Goal: Book appointment/travel/reservation

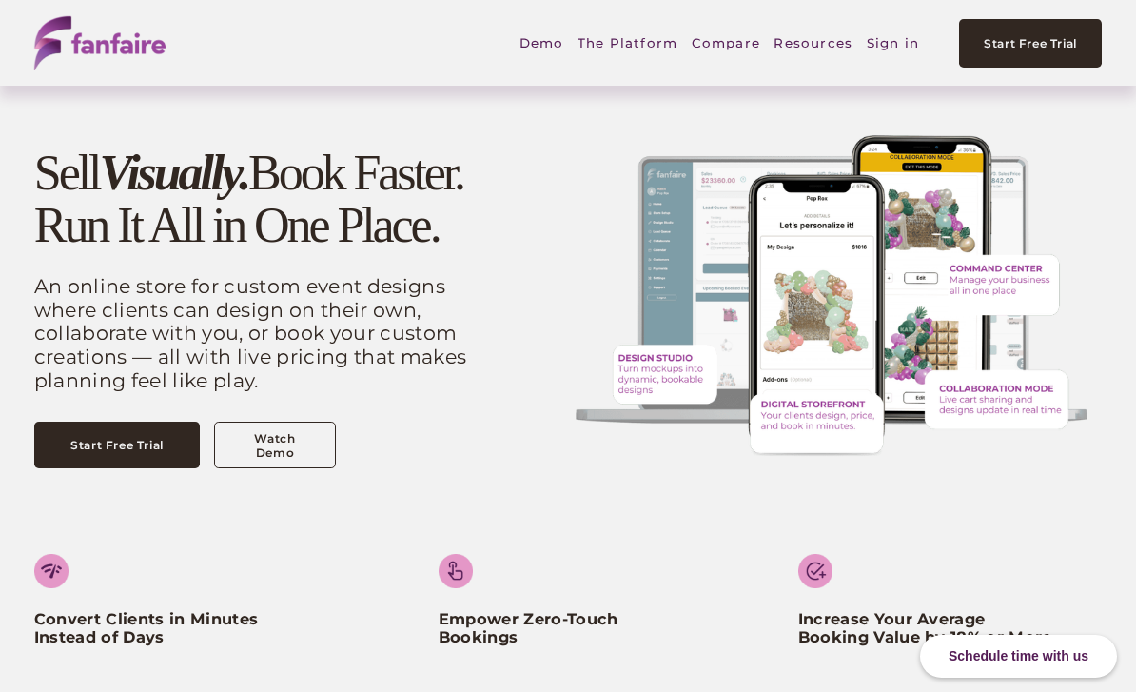
click at [896, 53] on link "Sign in" at bounding box center [893, 43] width 52 height 44
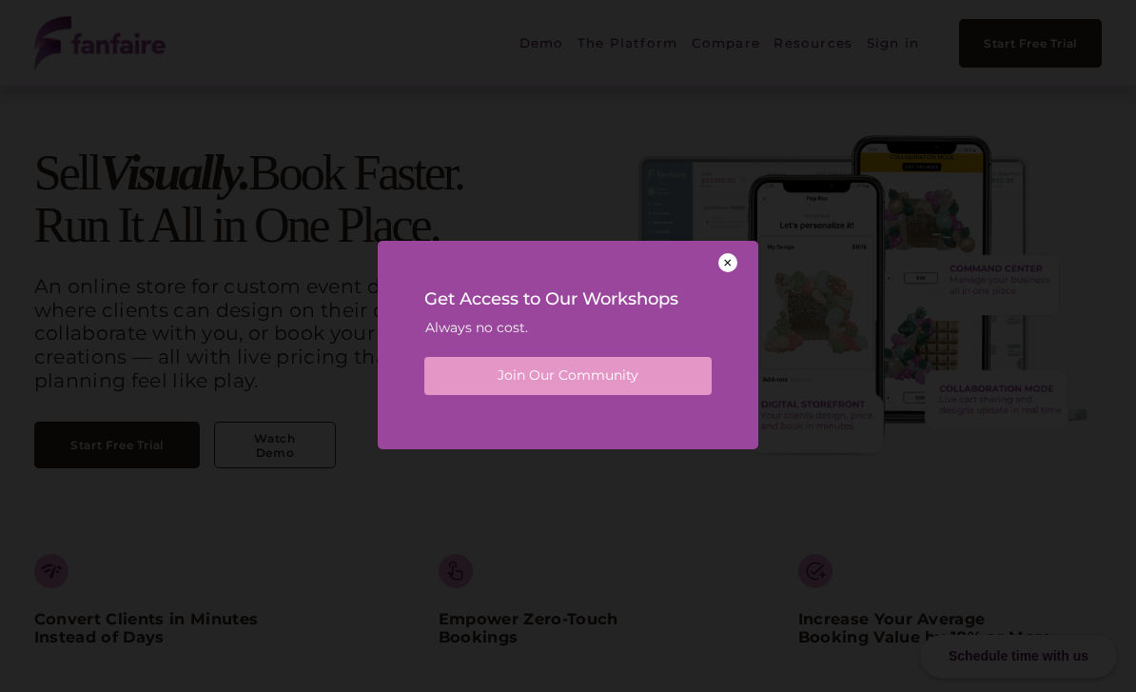
click at [729, 259] on div at bounding box center [727, 262] width 19 height 19
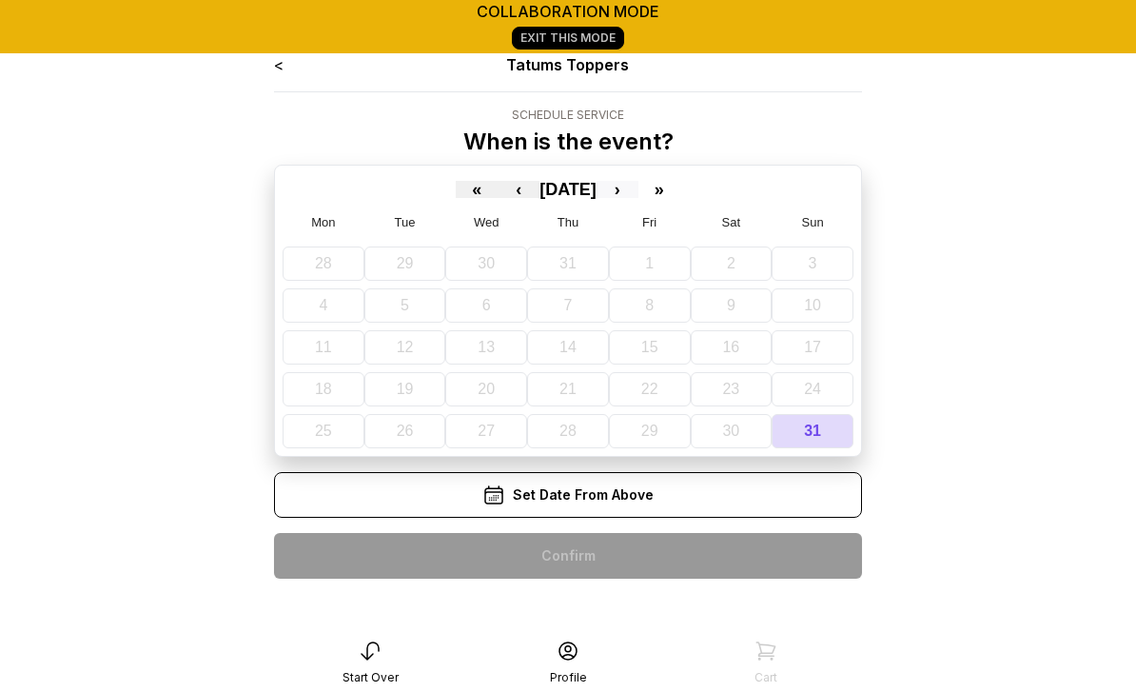
click at [632, 187] on button "›" at bounding box center [617, 189] width 42 height 17
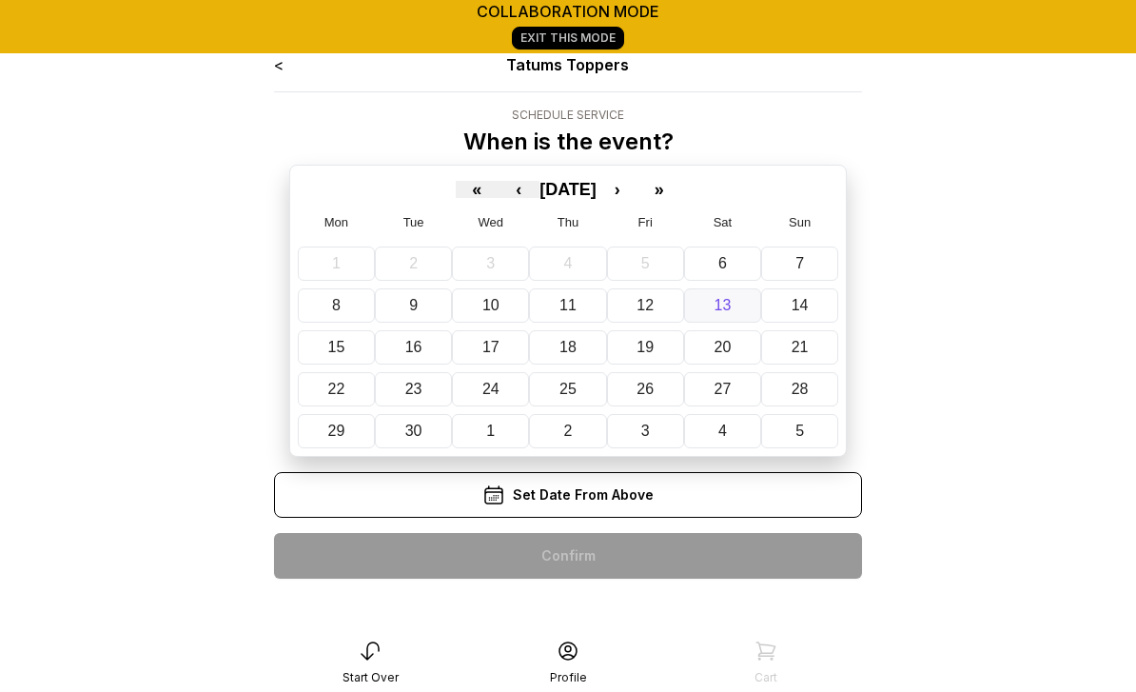
click at [722, 318] on button "13" at bounding box center [722, 305] width 77 height 34
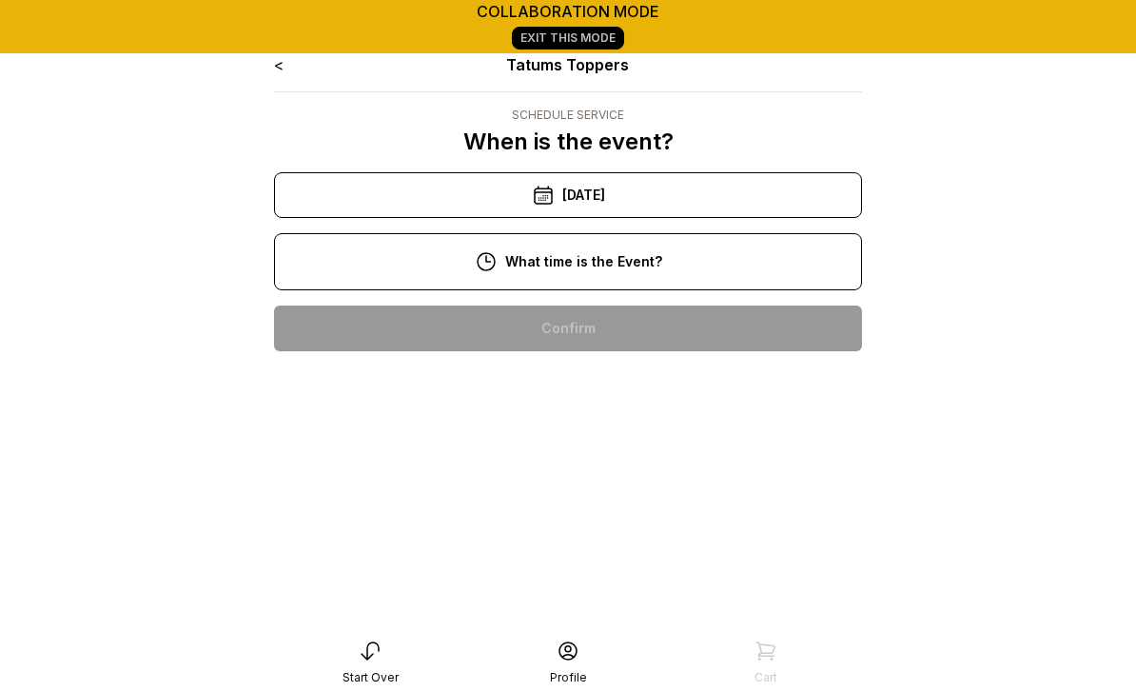
click at [642, 330] on div "10:00 am" at bounding box center [567, 328] width 557 height 46
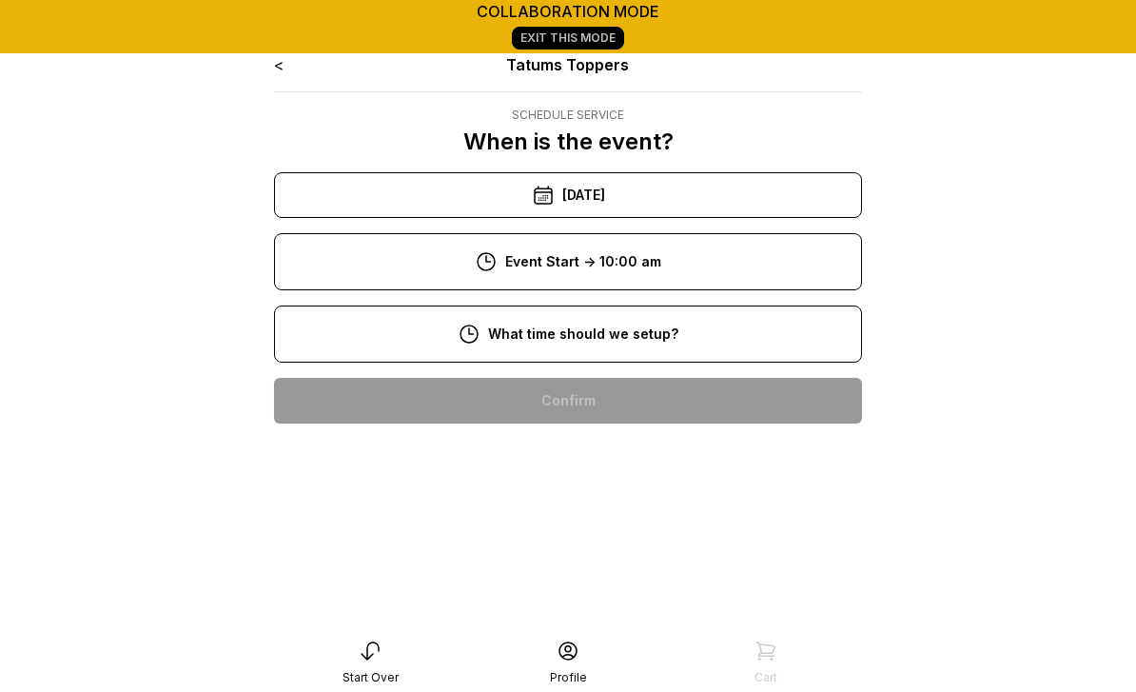
click at [604, 401] on div "8:00 am" at bounding box center [567, 401] width 557 height 46
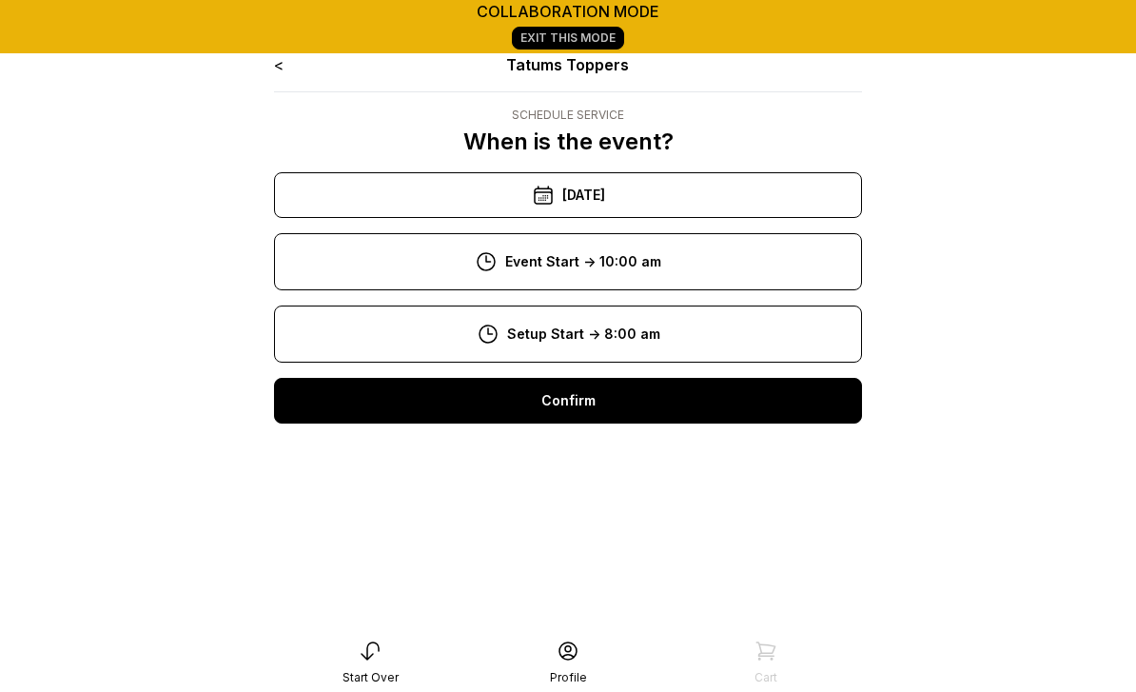
click at [573, 406] on div "Confirm" at bounding box center [568, 401] width 588 height 46
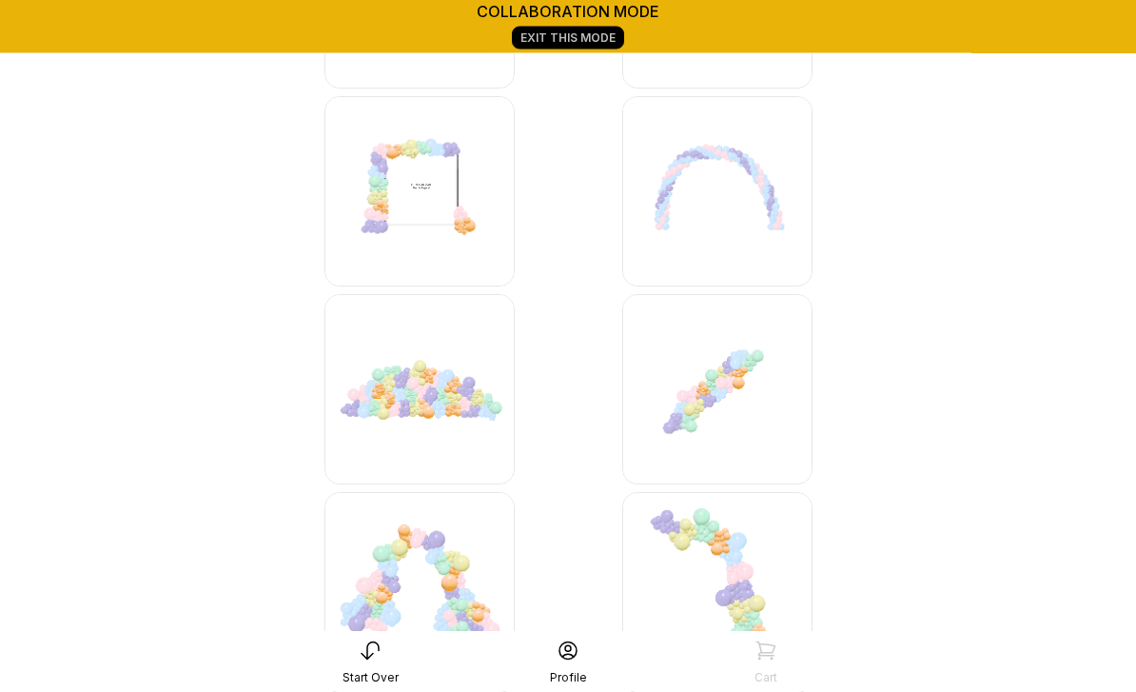
scroll to position [5206, 0]
click at [721, 416] on img at bounding box center [717, 388] width 190 height 190
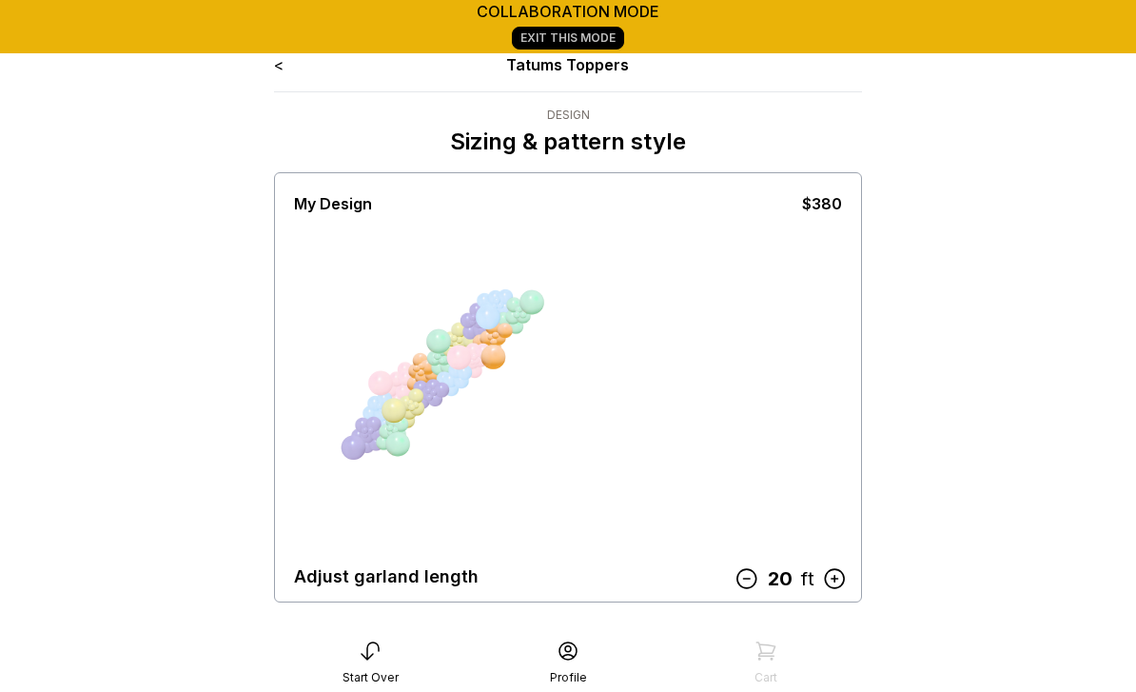
click at [281, 67] on link "<" at bounding box center [279, 64] width 10 height 19
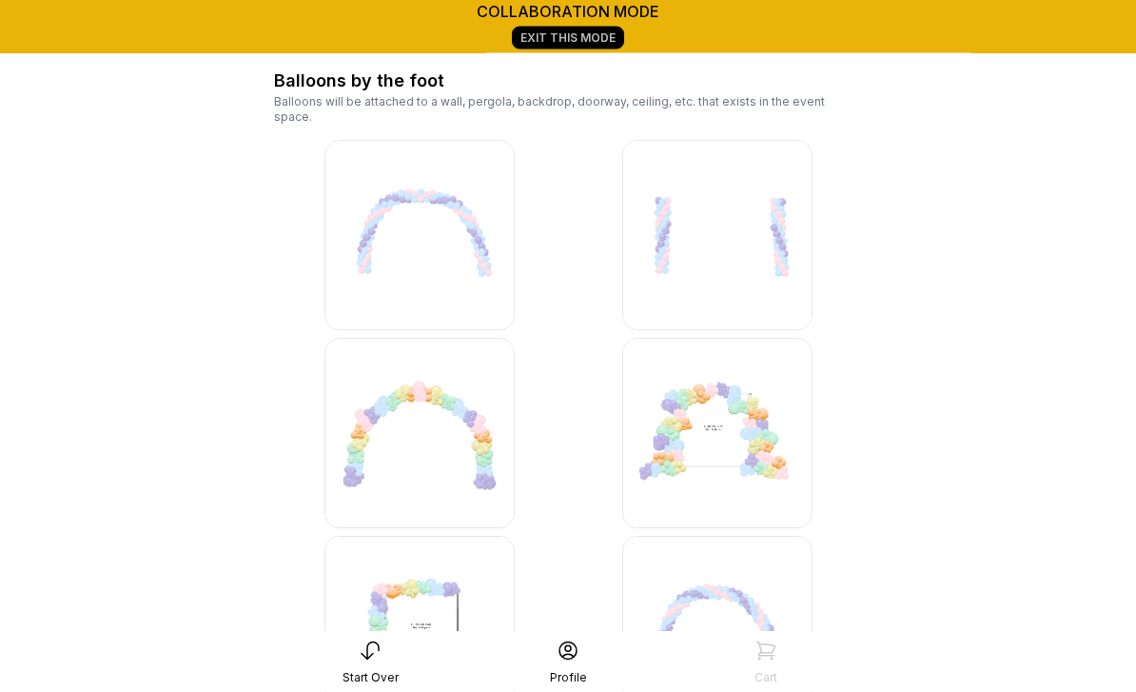
scroll to position [4766, 0]
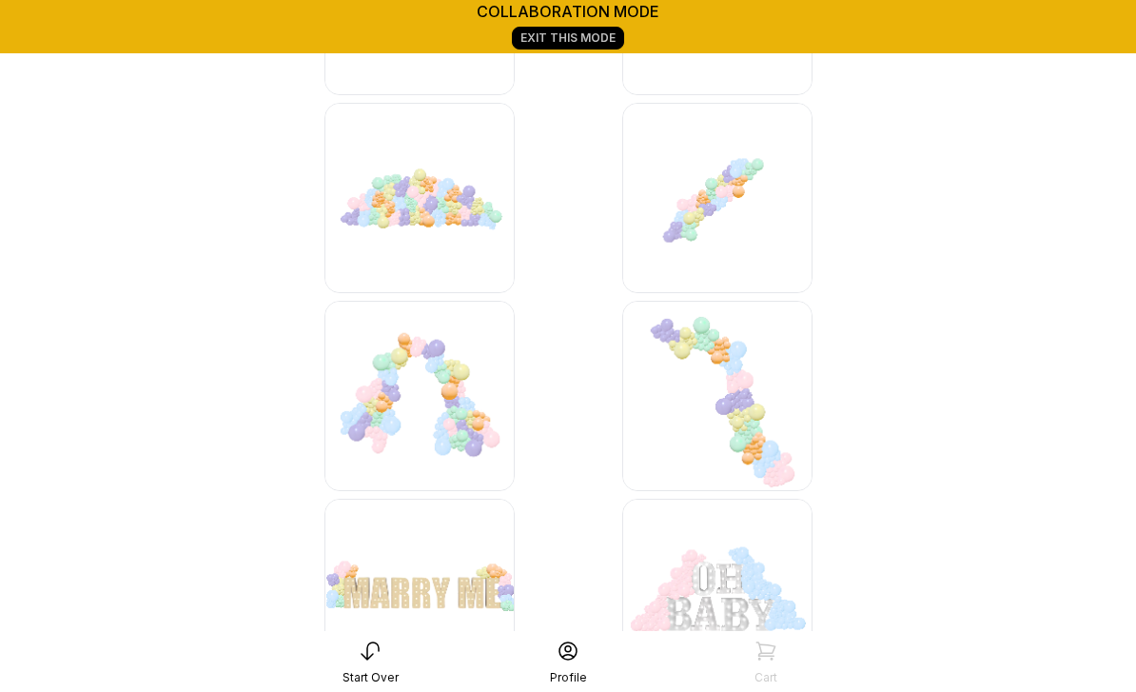
click at [737, 392] on img at bounding box center [717, 396] width 190 height 190
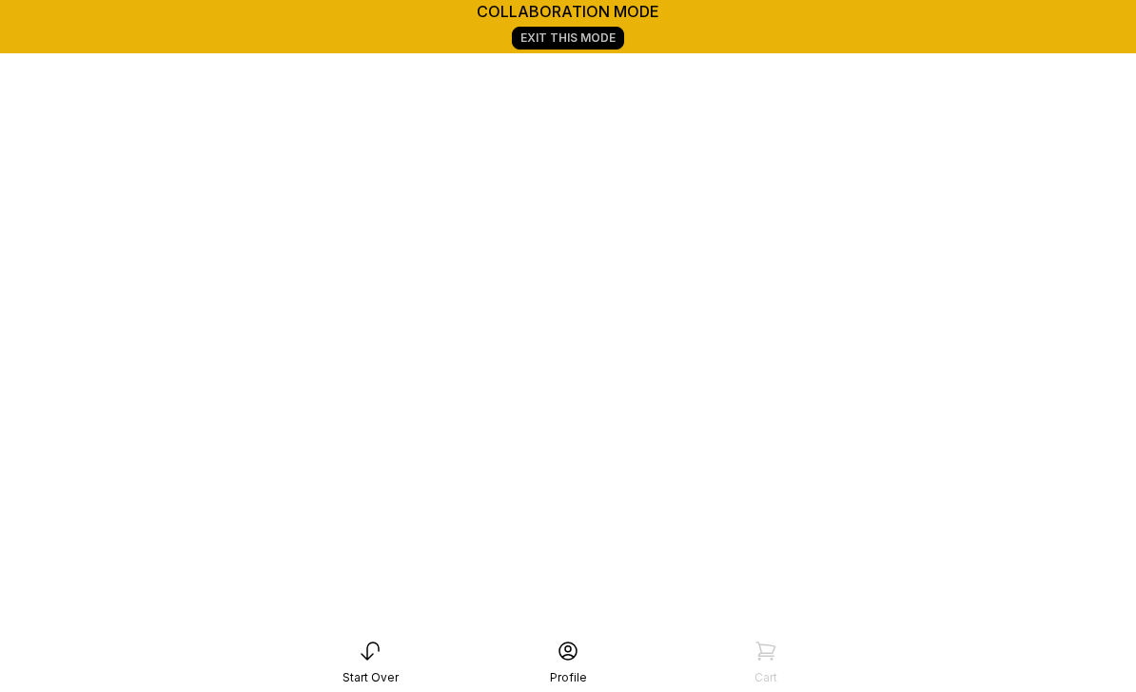
scroll to position [266, 0]
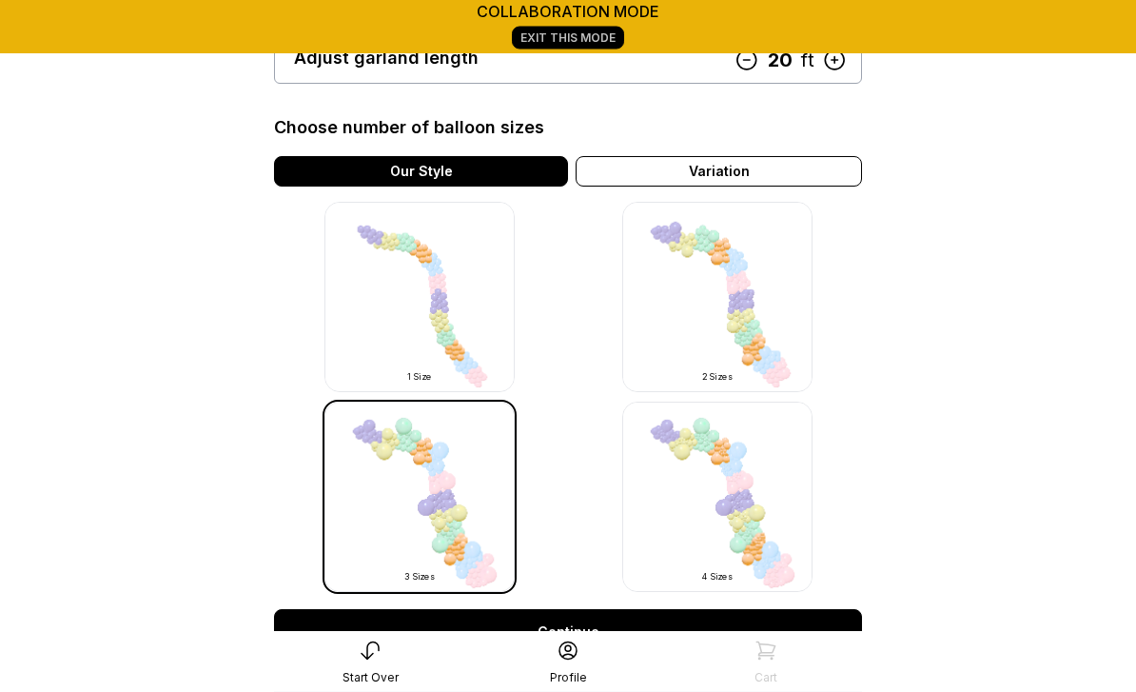
scroll to position [518, 0]
click at [573, 629] on link "Continue" at bounding box center [568, 632] width 588 height 46
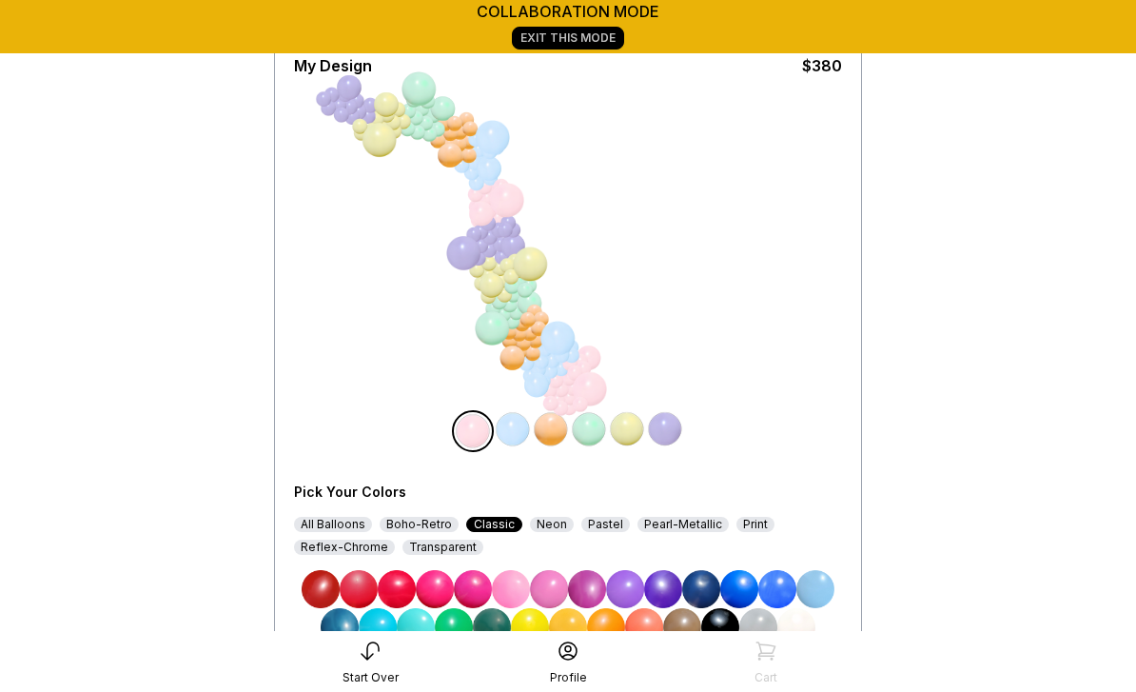
scroll to position [204, 0]
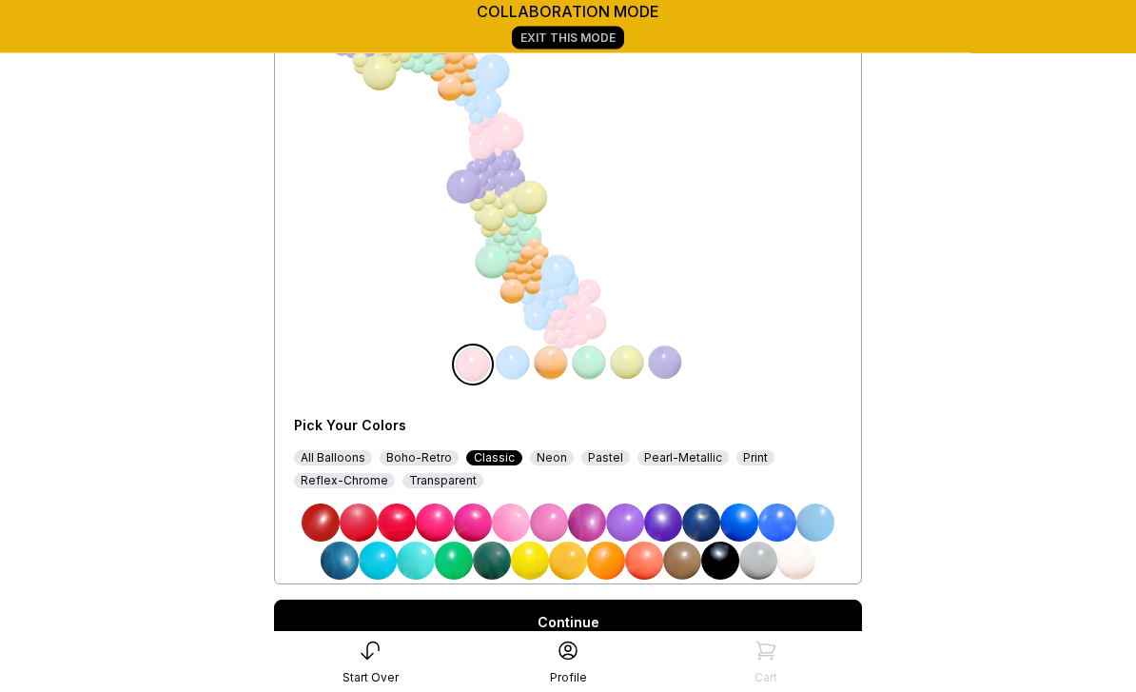
click at [327, 511] on img at bounding box center [321, 523] width 38 height 38
click at [693, 521] on img at bounding box center [701, 523] width 38 height 38
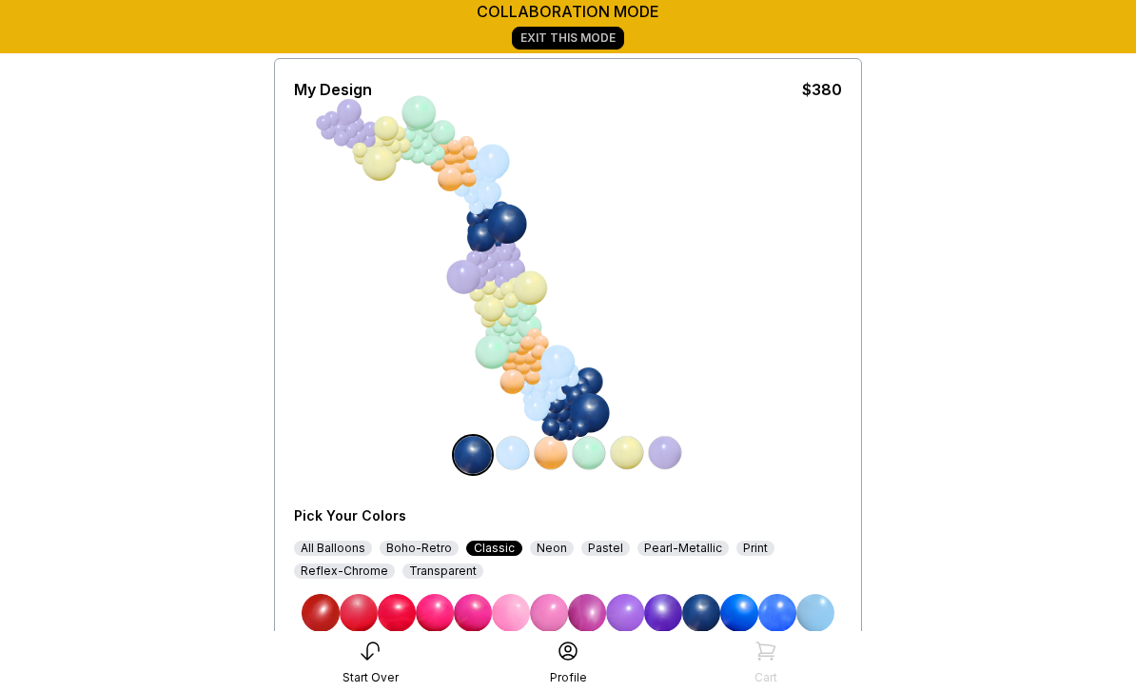
scroll to position [115, 0]
click at [515, 460] on img at bounding box center [513, 452] width 38 height 38
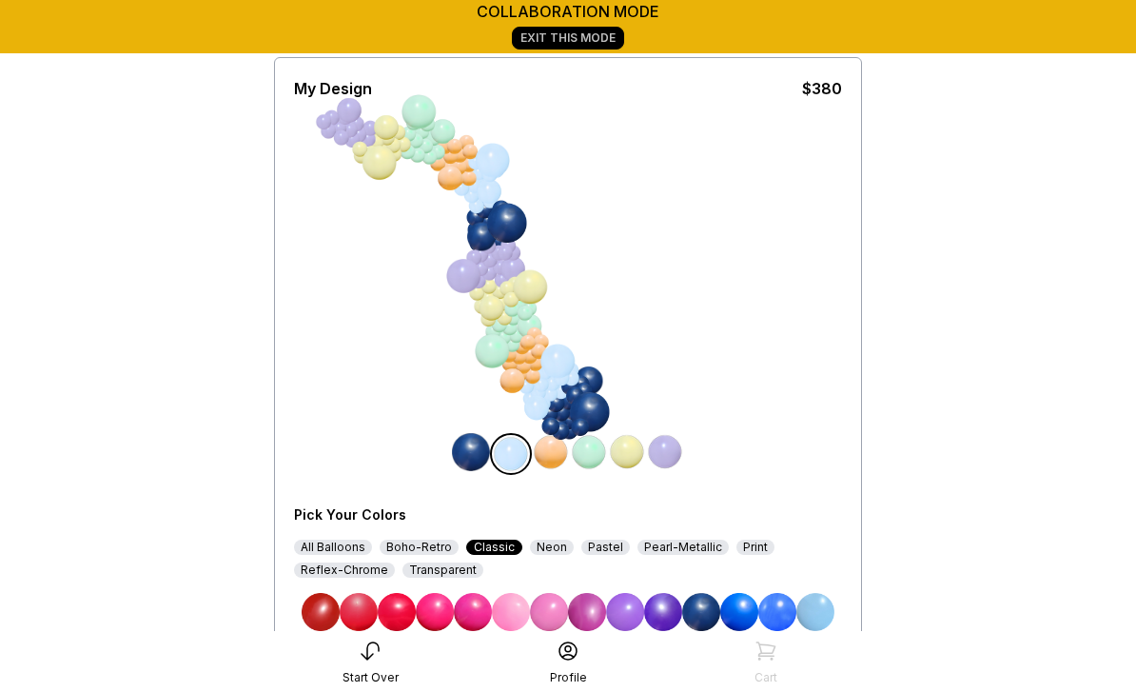
click at [321, 602] on img at bounding box center [321, 612] width 38 height 38
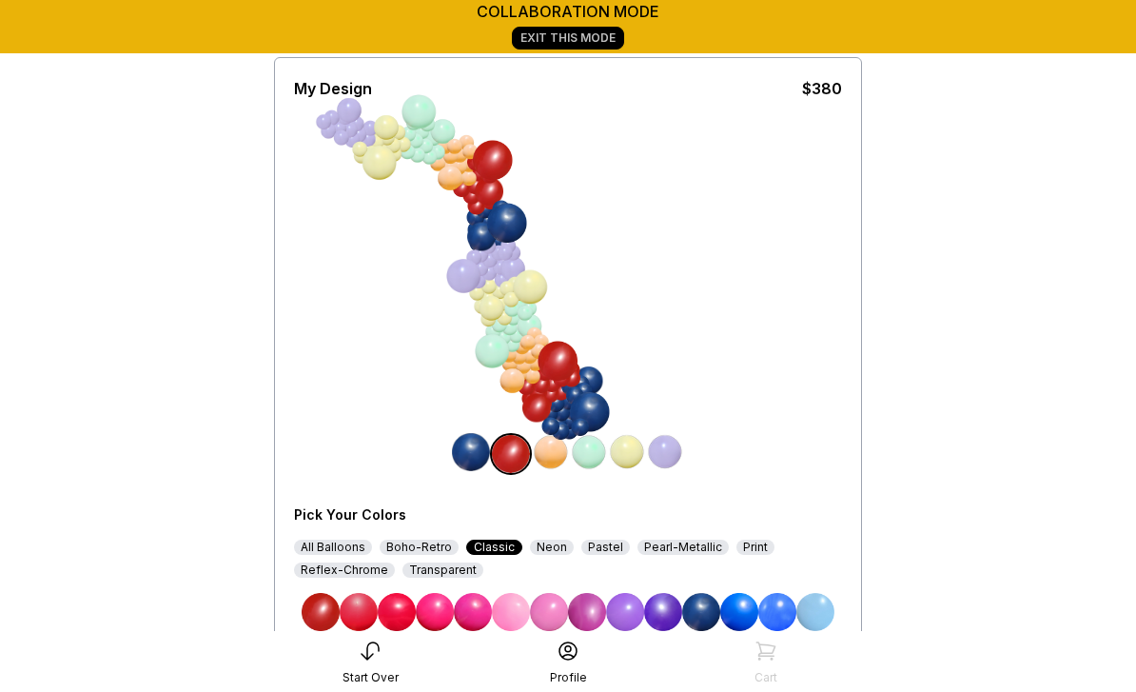
click at [413, 545] on div "Boho-Retro" at bounding box center [419, 546] width 79 height 15
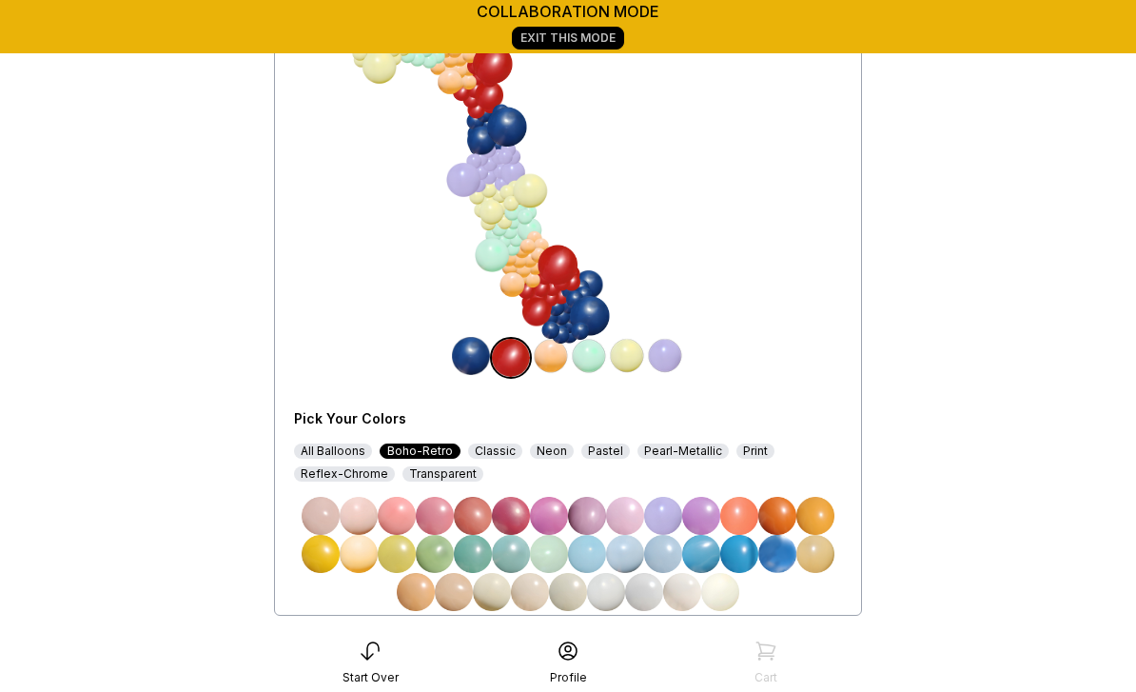
scroll to position [193, 0]
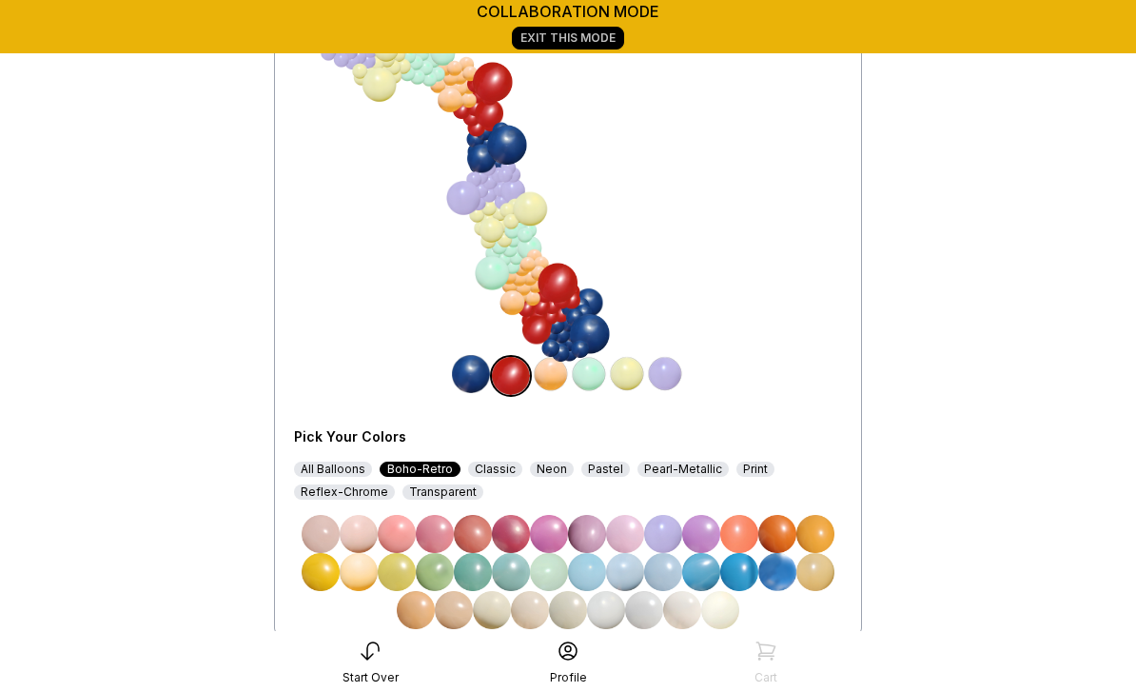
click at [327, 468] on div "All Balloons" at bounding box center [333, 468] width 78 height 15
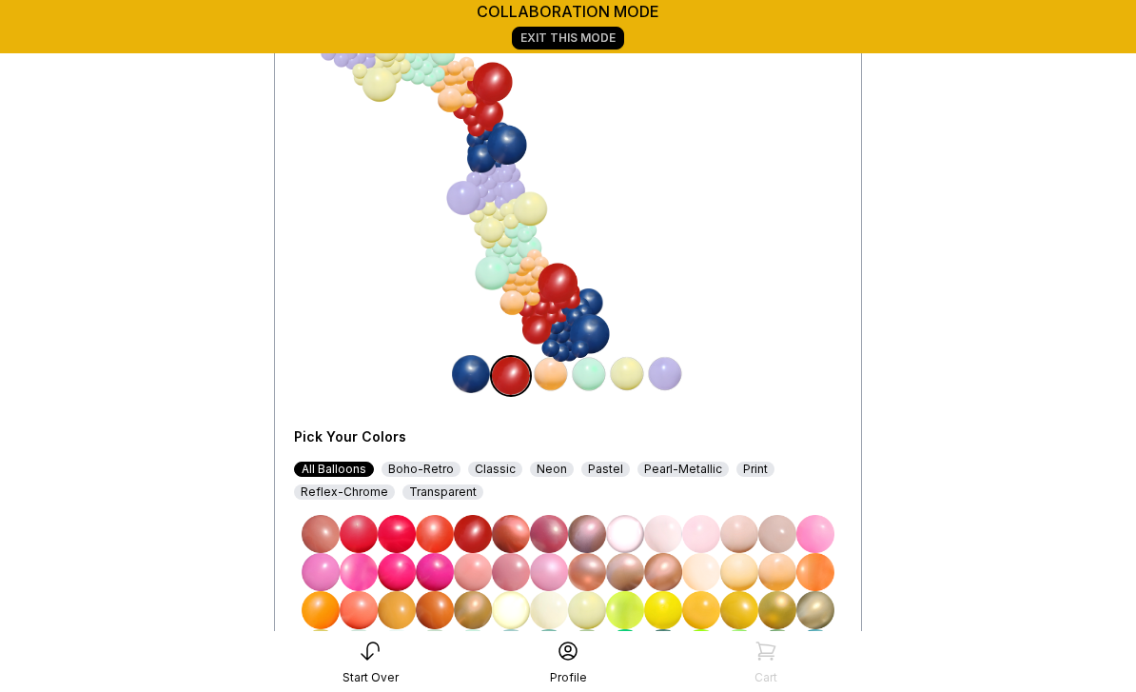
click at [782, 607] on img at bounding box center [777, 610] width 38 height 38
click at [550, 384] on img at bounding box center [551, 374] width 38 height 38
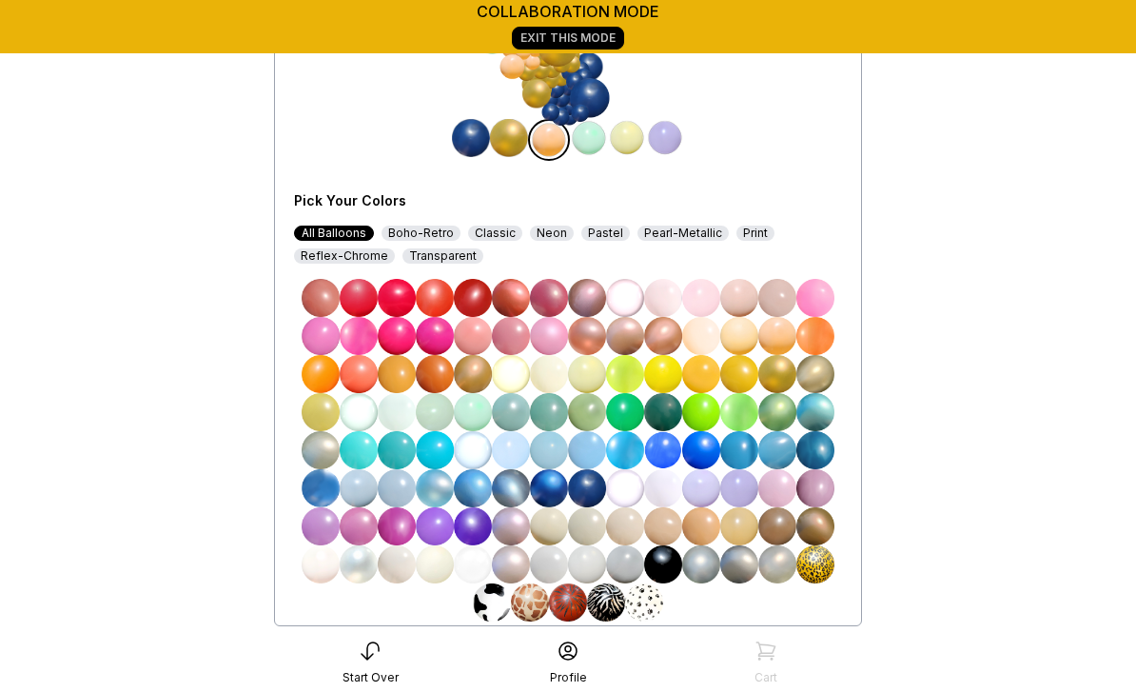
scroll to position [434, 0]
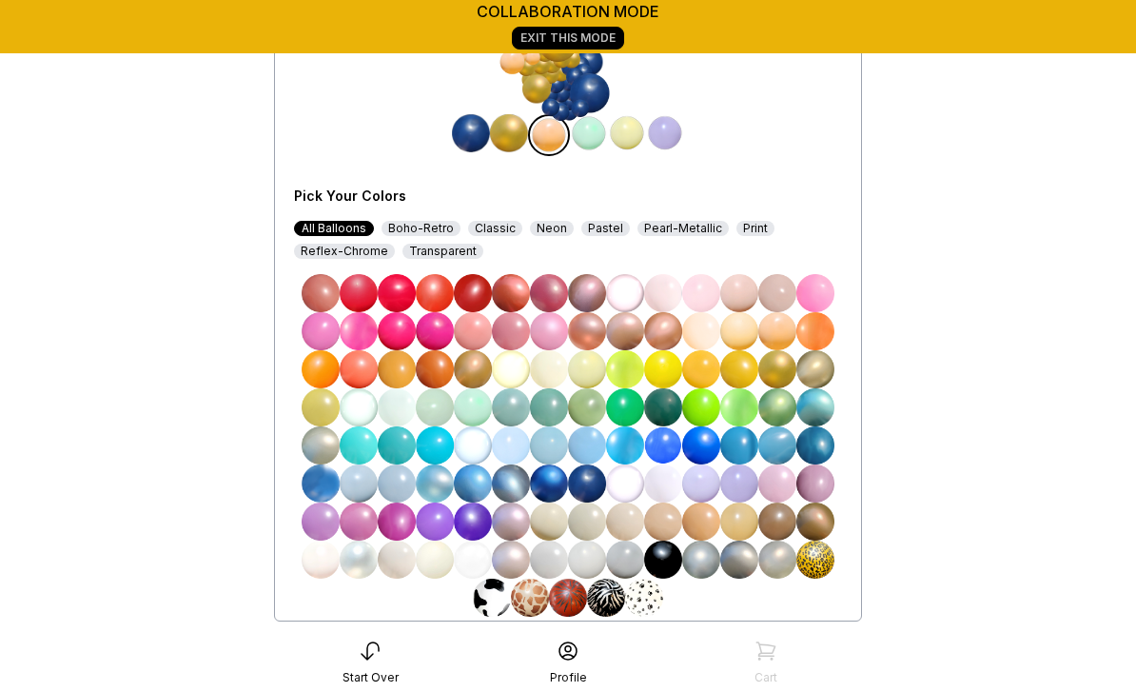
click at [591, 491] on img at bounding box center [587, 483] width 38 height 38
click at [465, 136] on img at bounding box center [471, 133] width 38 height 38
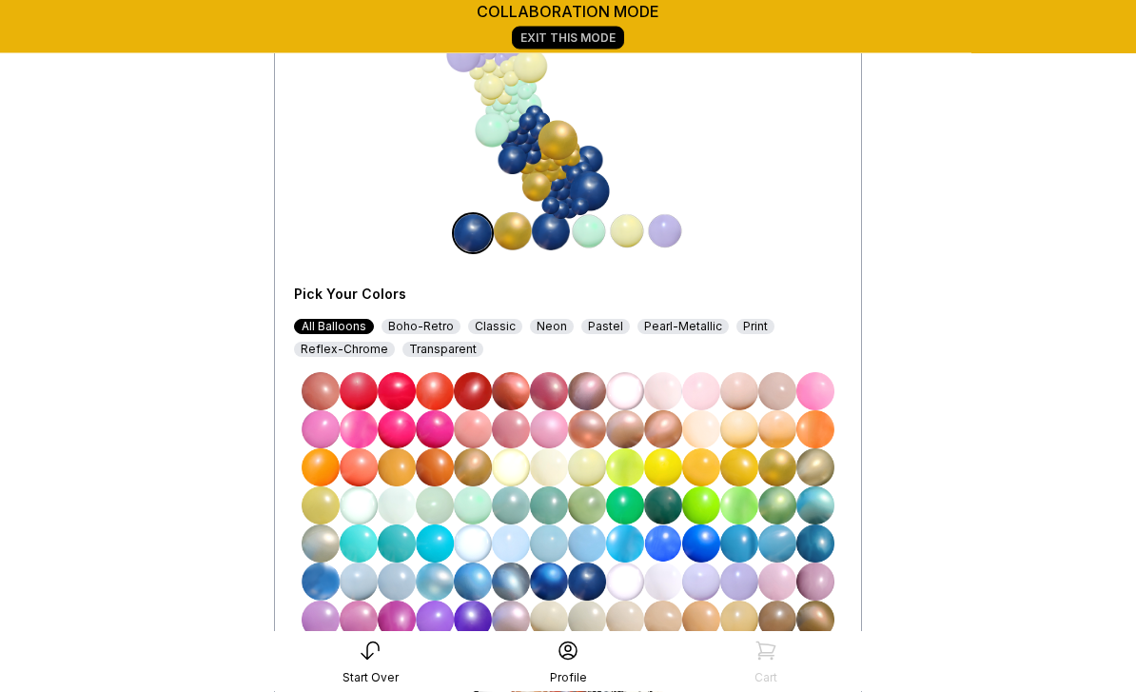
scroll to position [333, 0]
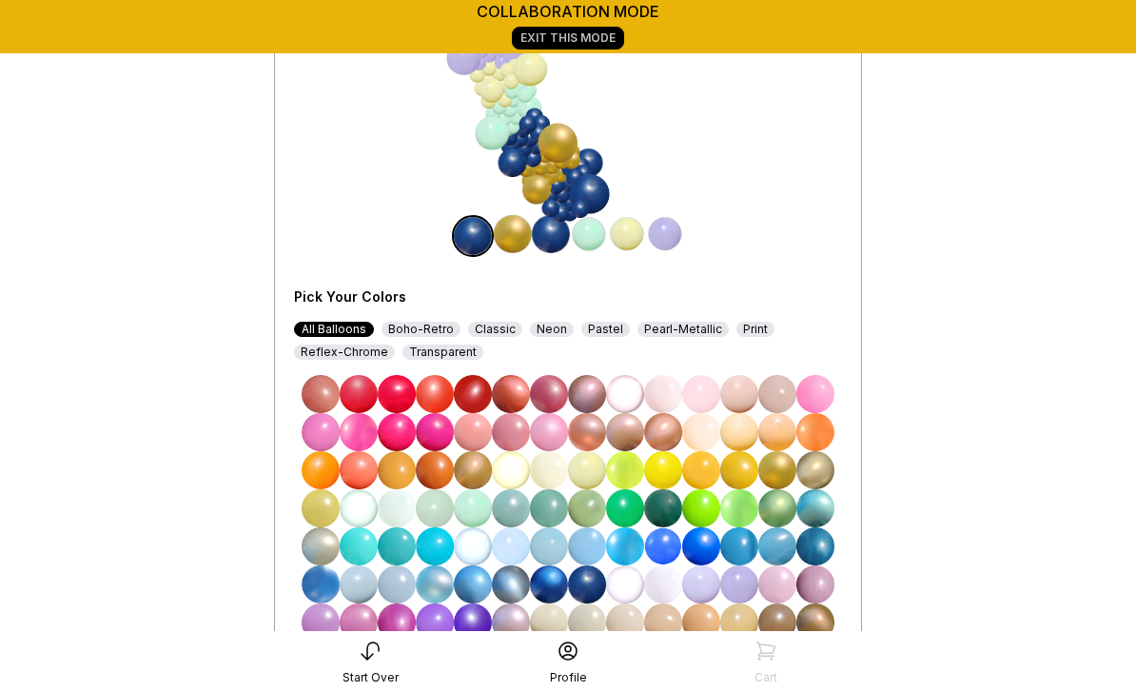
click at [475, 240] on img at bounding box center [473, 236] width 38 height 38
click at [511, 234] on img at bounding box center [513, 234] width 38 height 38
click at [552, 237] on img at bounding box center [551, 234] width 38 height 38
click at [495, 323] on div "Classic" at bounding box center [495, 329] width 54 height 15
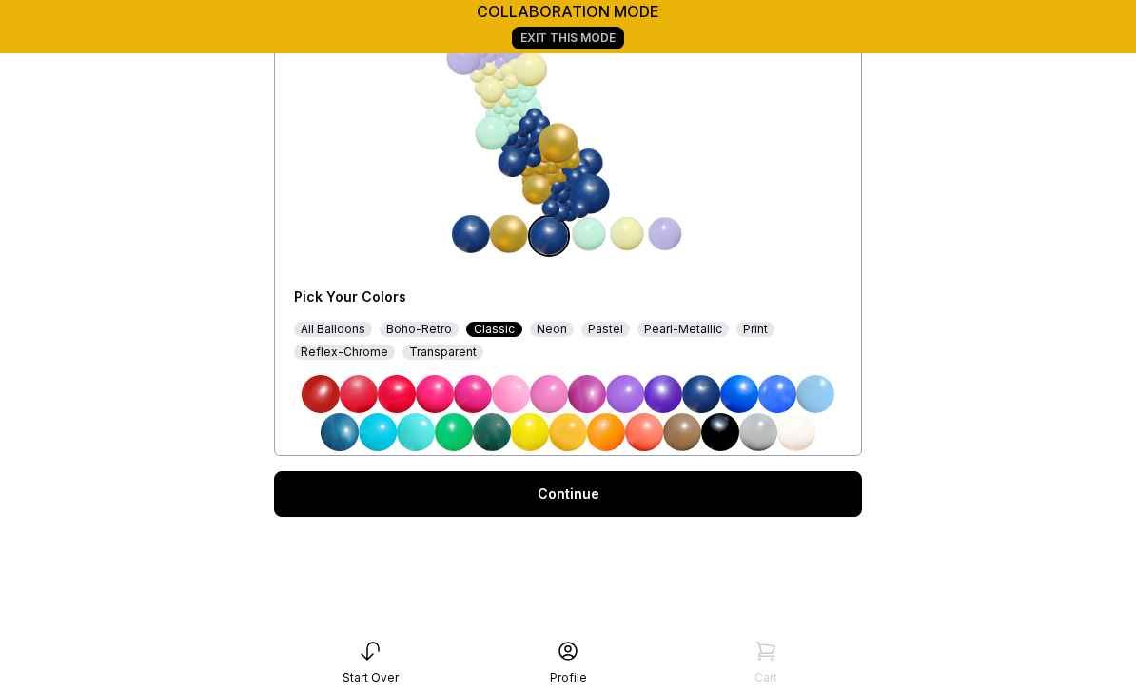
click at [322, 384] on img at bounding box center [321, 394] width 38 height 38
click at [600, 237] on img at bounding box center [589, 234] width 38 height 38
click at [800, 438] on img at bounding box center [796, 432] width 38 height 38
click at [821, 389] on img at bounding box center [815, 394] width 38 height 38
click at [665, 237] on img at bounding box center [665, 234] width 38 height 38
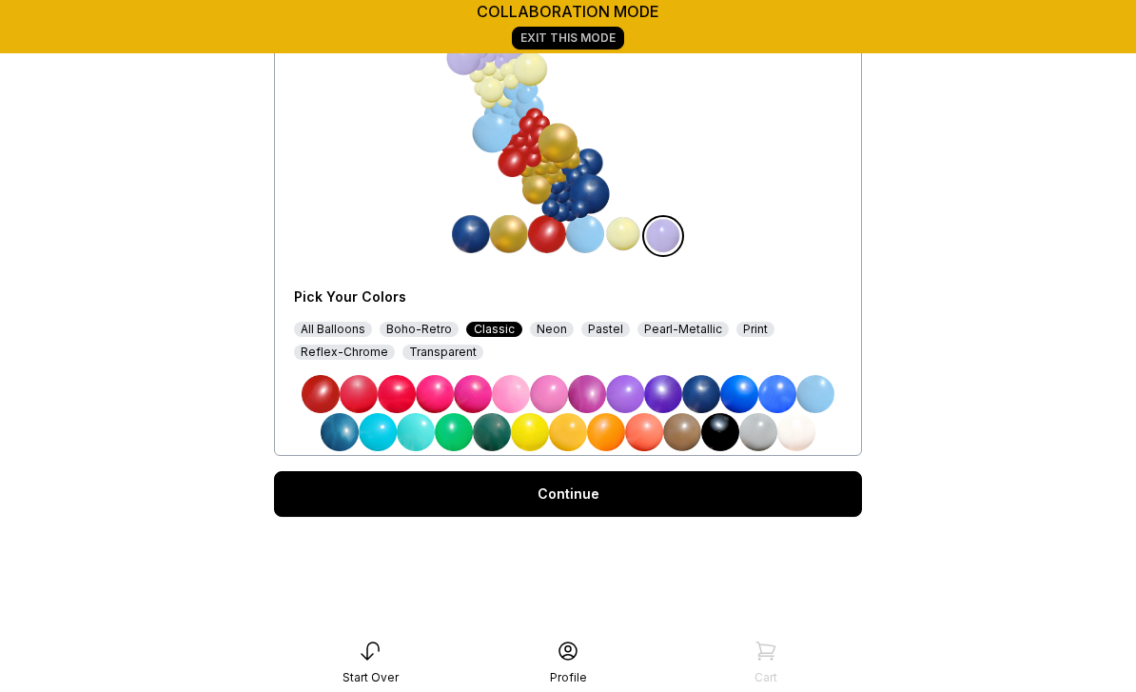
click at [692, 327] on div "Pearl-Metallic" at bounding box center [682, 329] width 91 height 15
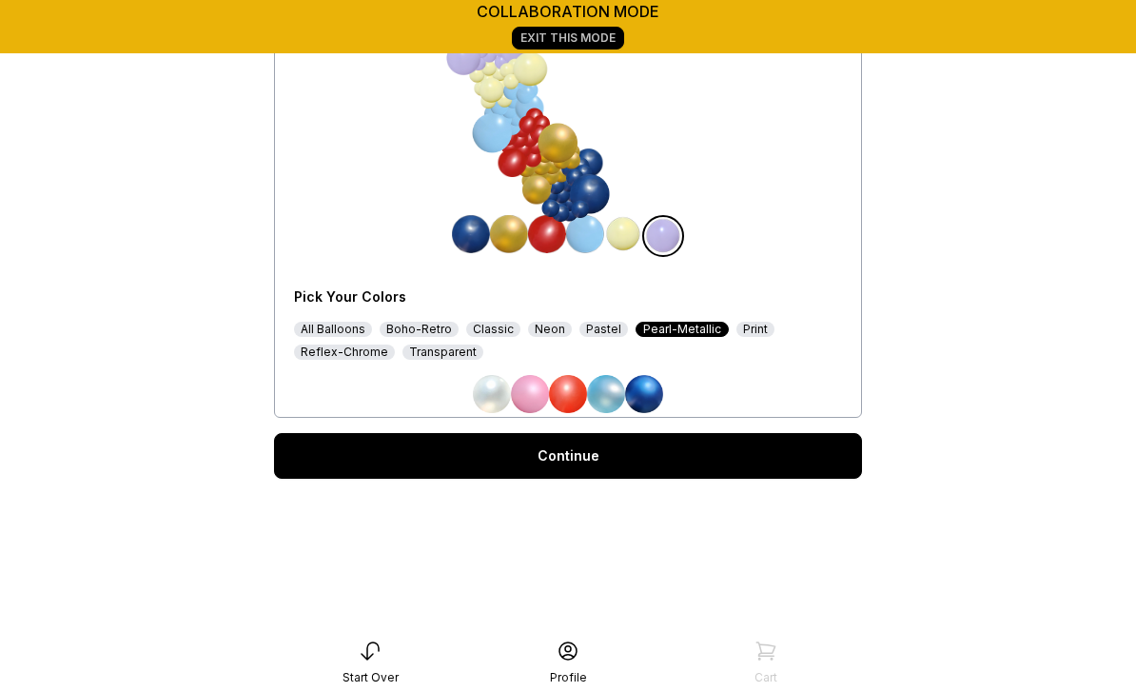
click at [486, 395] on img at bounding box center [492, 394] width 38 height 38
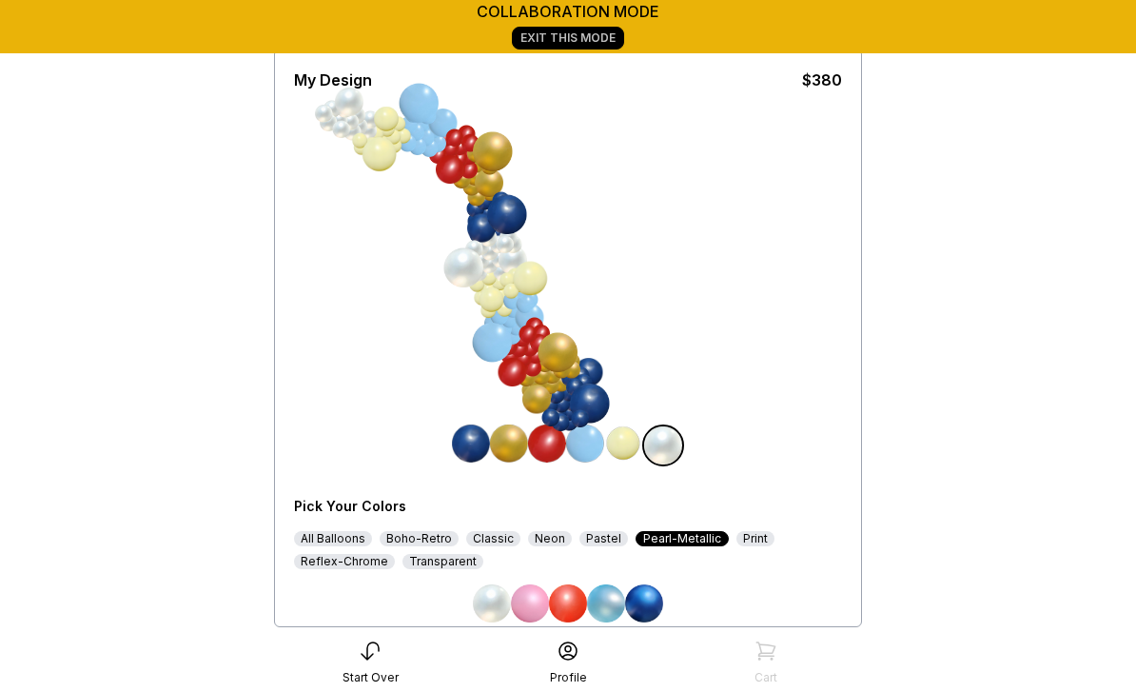
scroll to position [123, 0]
click at [347, 560] on div "Reflex-Chrome" at bounding box center [344, 562] width 101 height 15
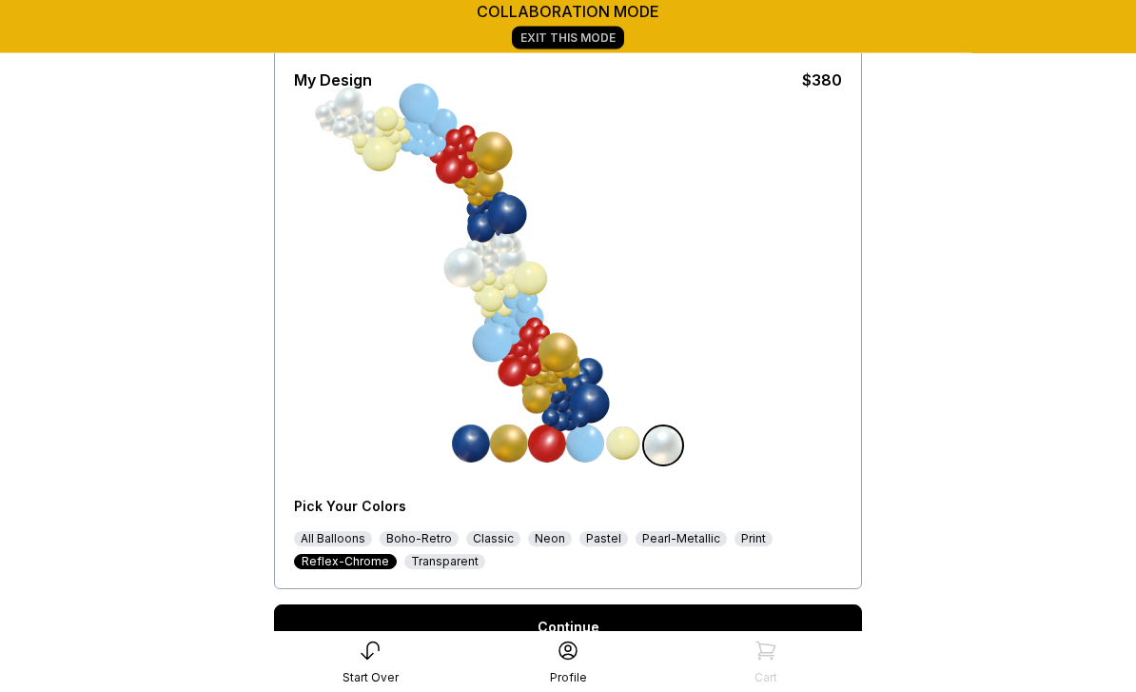
scroll to position [124, 0]
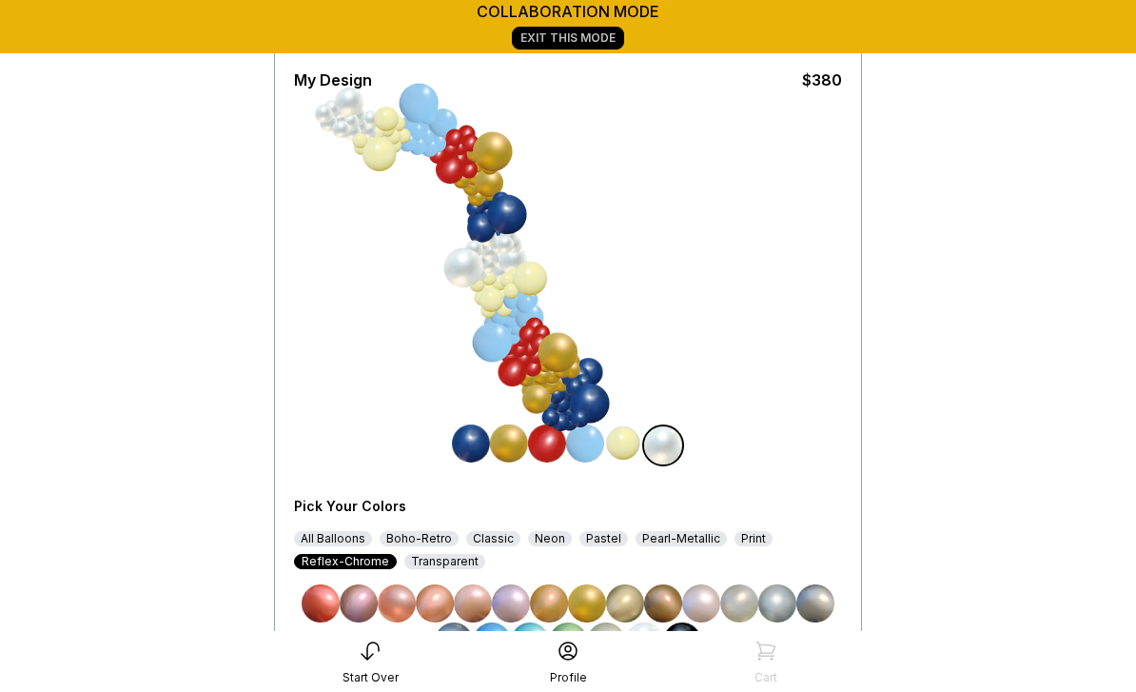
click at [642, 643] on img at bounding box center [644, 641] width 38 height 38
click at [641, 640] on img at bounding box center [644, 641] width 38 height 38
click at [596, 536] on div "Pastel" at bounding box center [603, 538] width 49 height 15
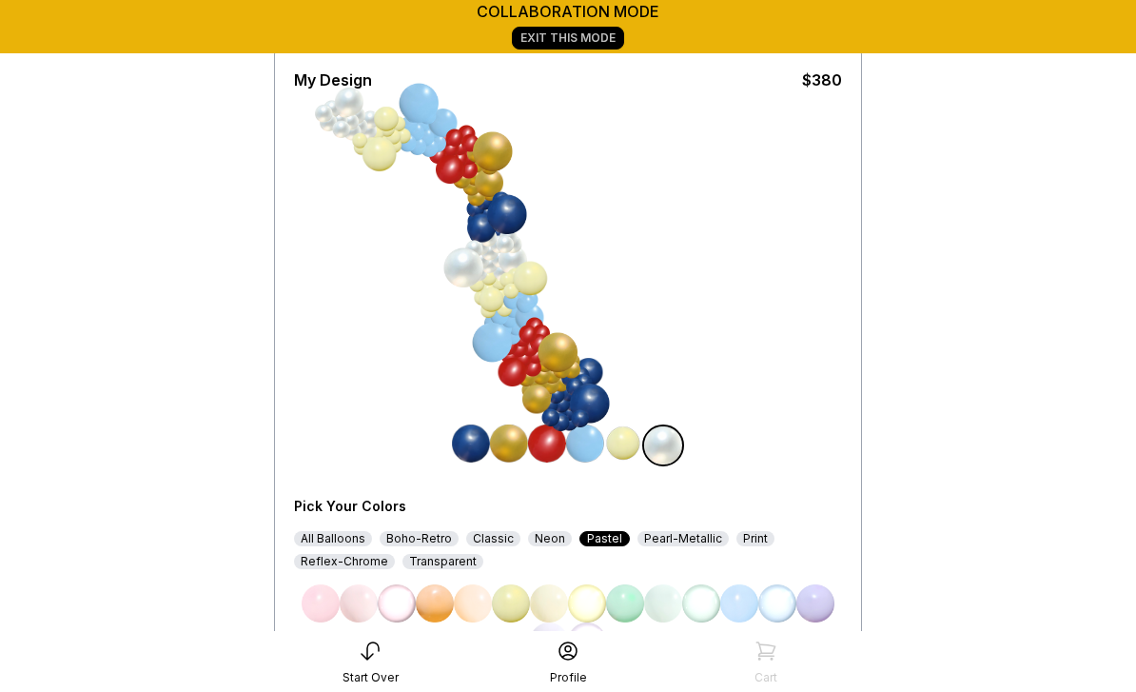
click at [543, 536] on div "Neon" at bounding box center [550, 538] width 44 height 15
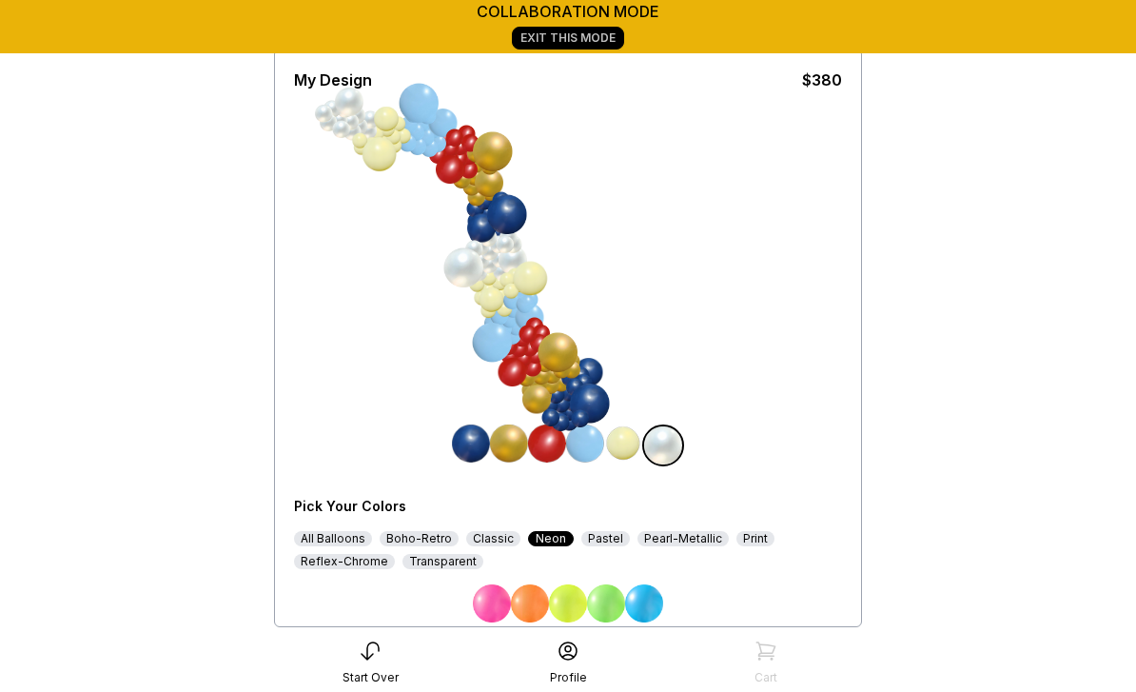
click at [487, 540] on div "Classic" at bounding box center [493, 538] width 54 height 15
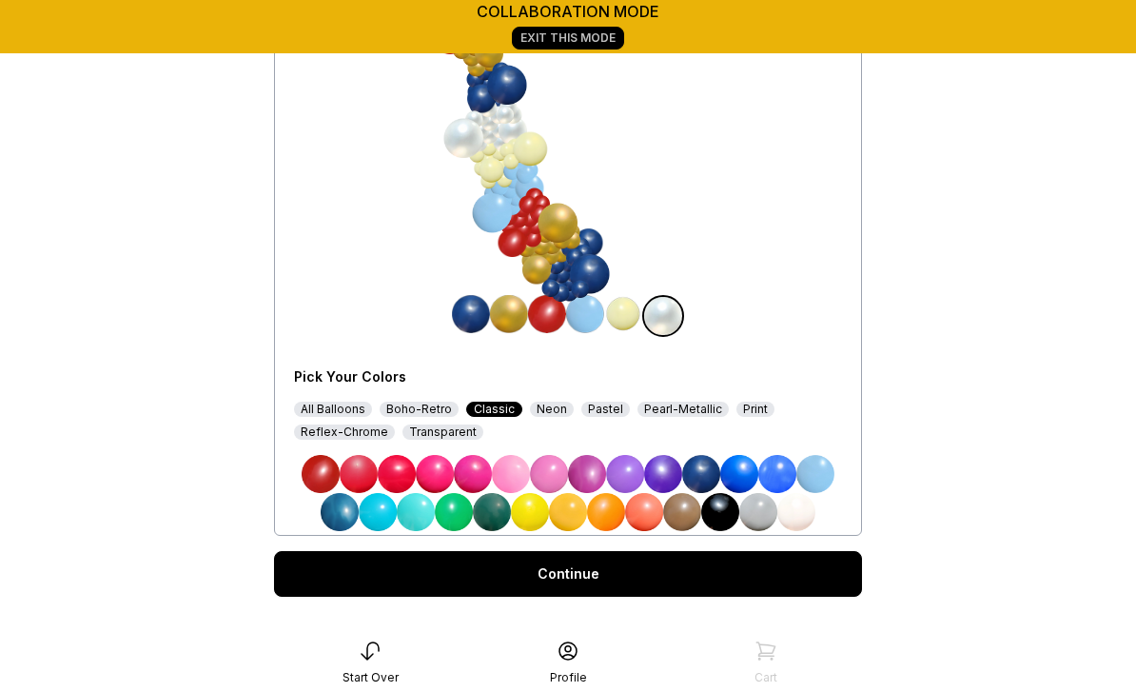
scroll to position [263, 0]
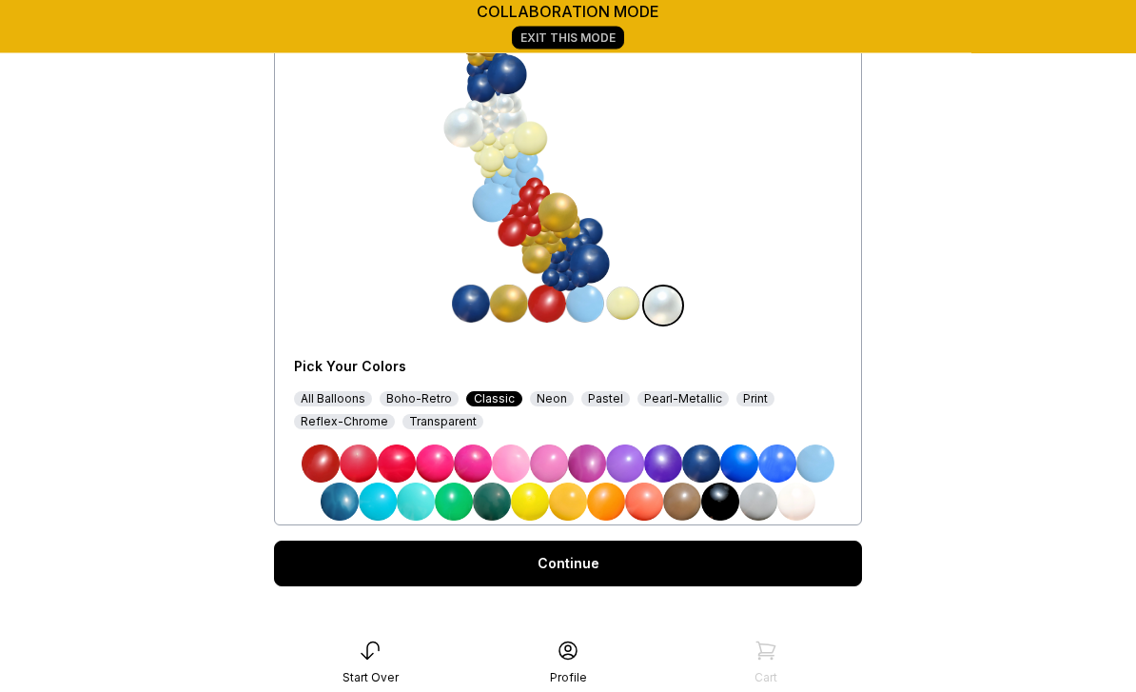
click at [413, 405] on div "Boho-Retro" at bounding box center [419, 399] width 79 height 15
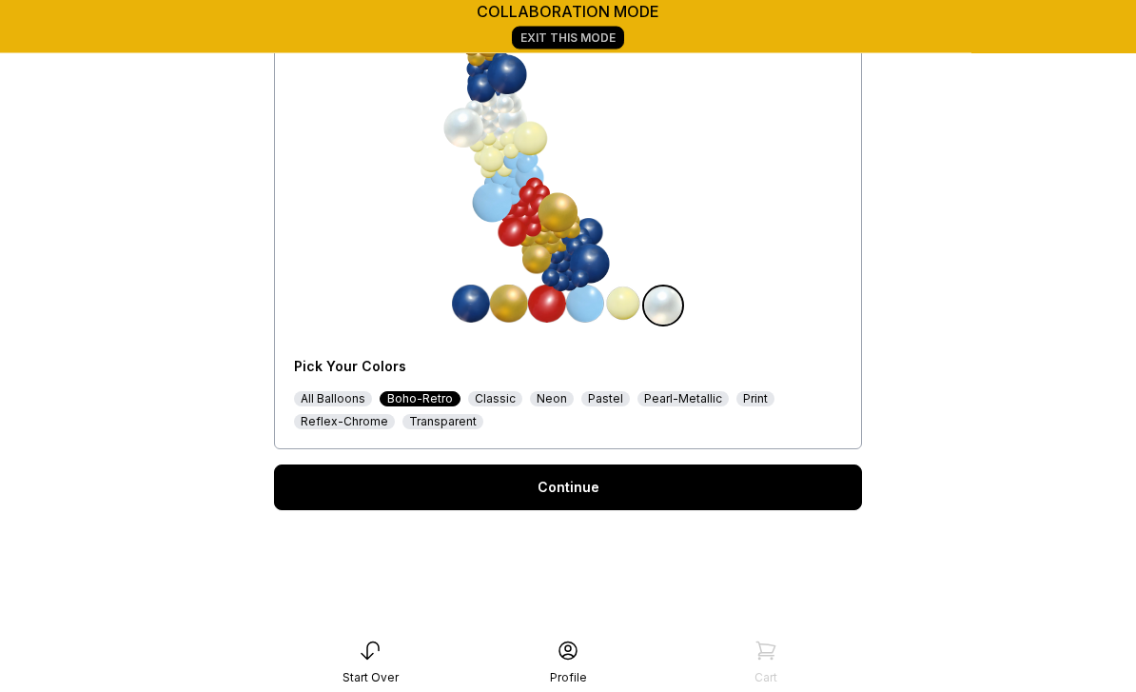
scroll to position [264, 0]
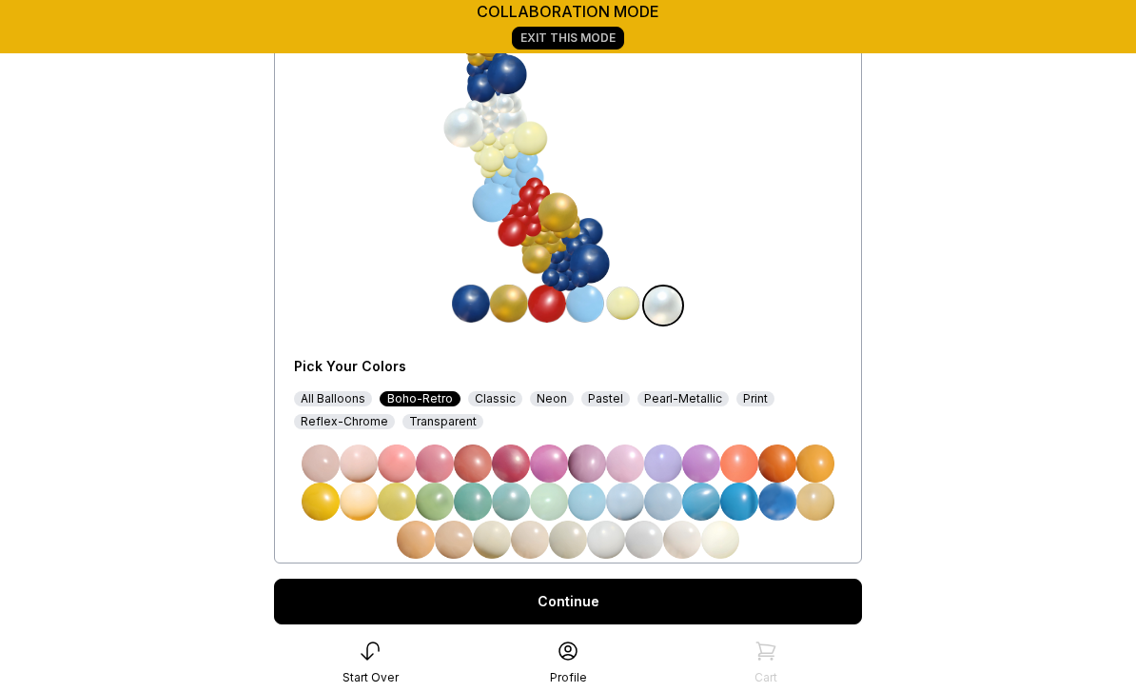
click at [343, 400] on div "All Balloons" at bounding box center [333, 398] width 78 height 15
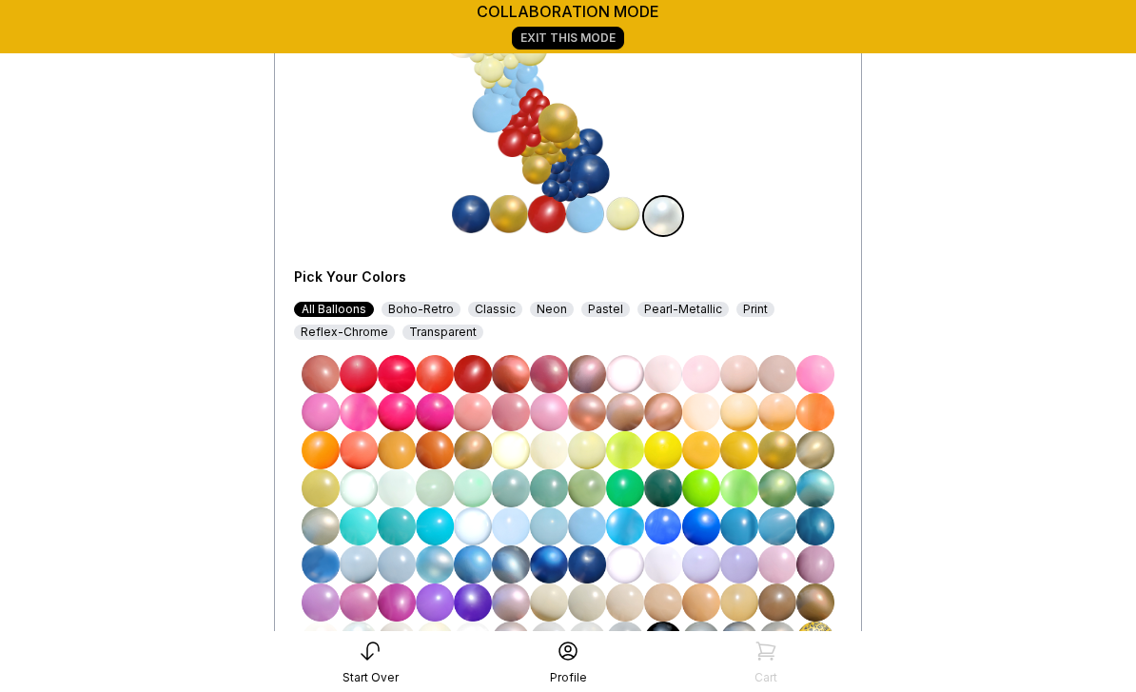
scroll to position [350, 0]
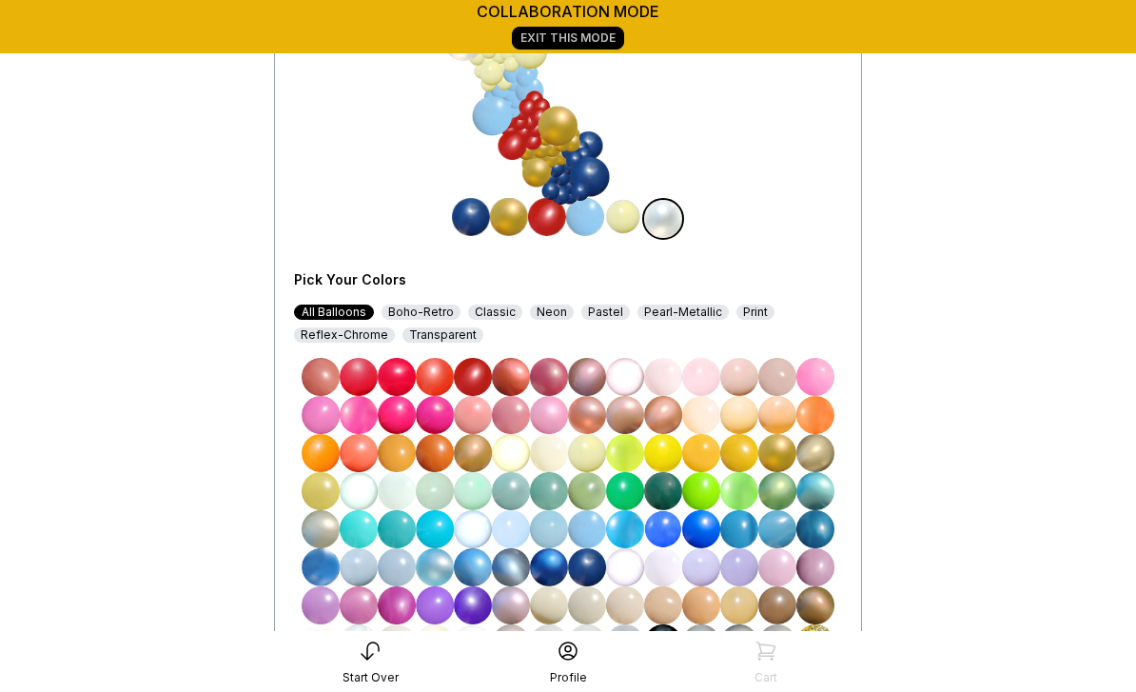
click at [744, 454] on img at bounding box center [739, 453] width 38 height 38
click at [742, 454] on img at bounding box center [739, 453] width 38 height 38
click at [741, 451] on img at bounding box center [739, 453] width 38 height 38
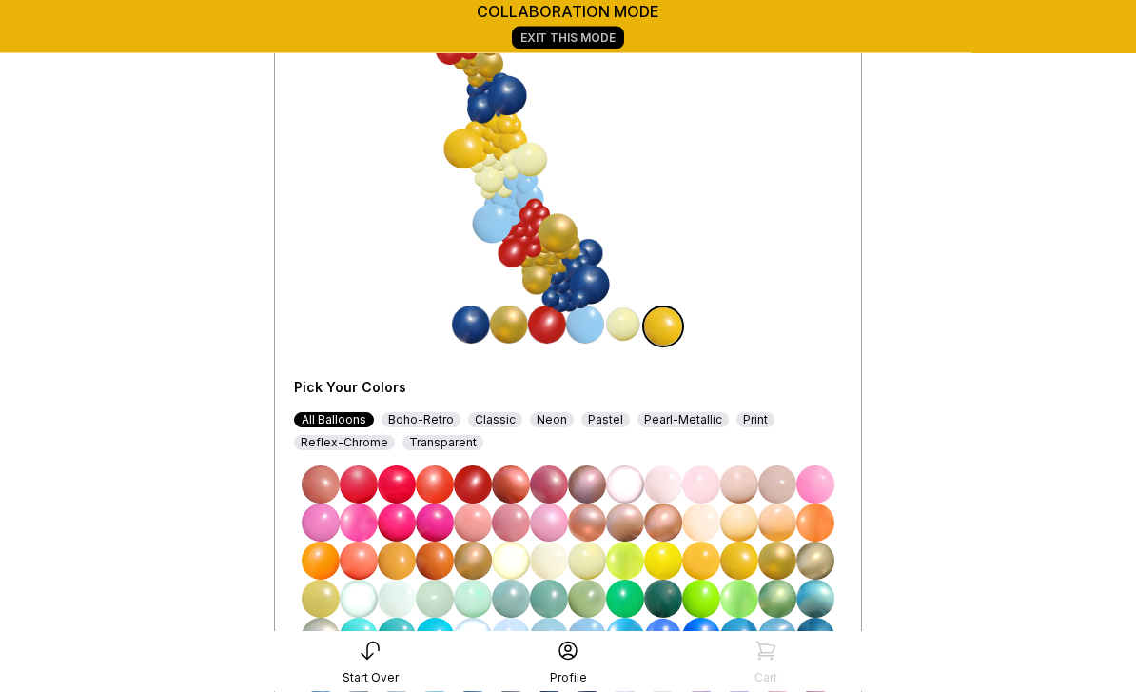
scroll to position [243, 0]
click at [628, 325] on img at bounding box center [623, 324] width 38 height 38
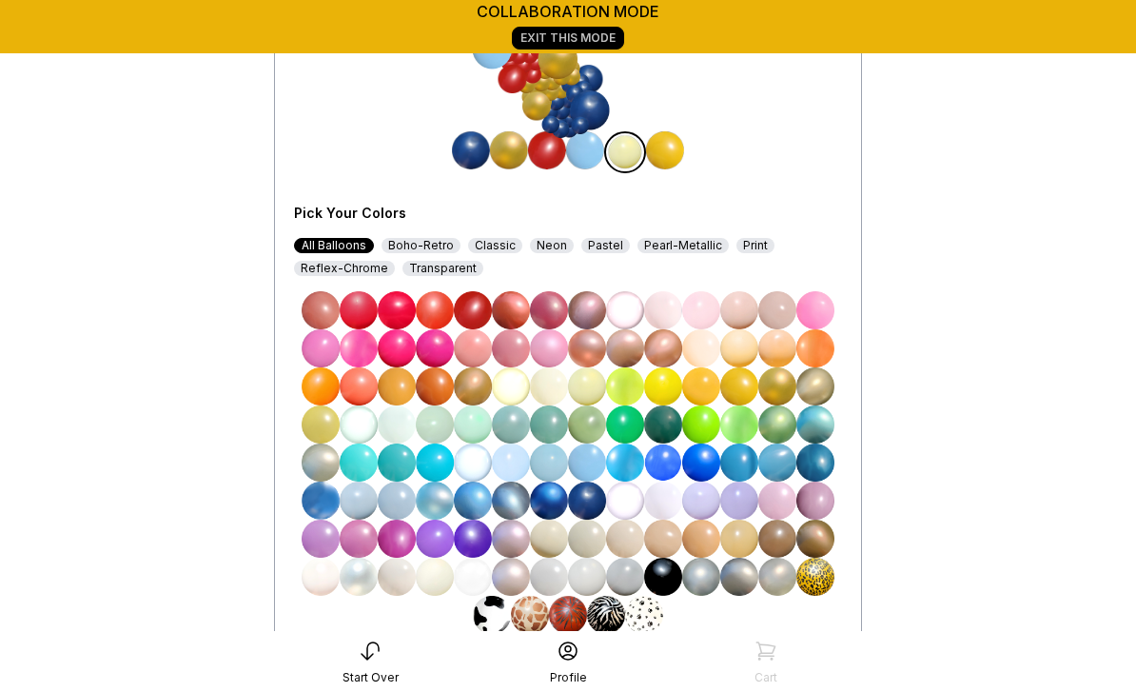
scroll to position [425, 0]
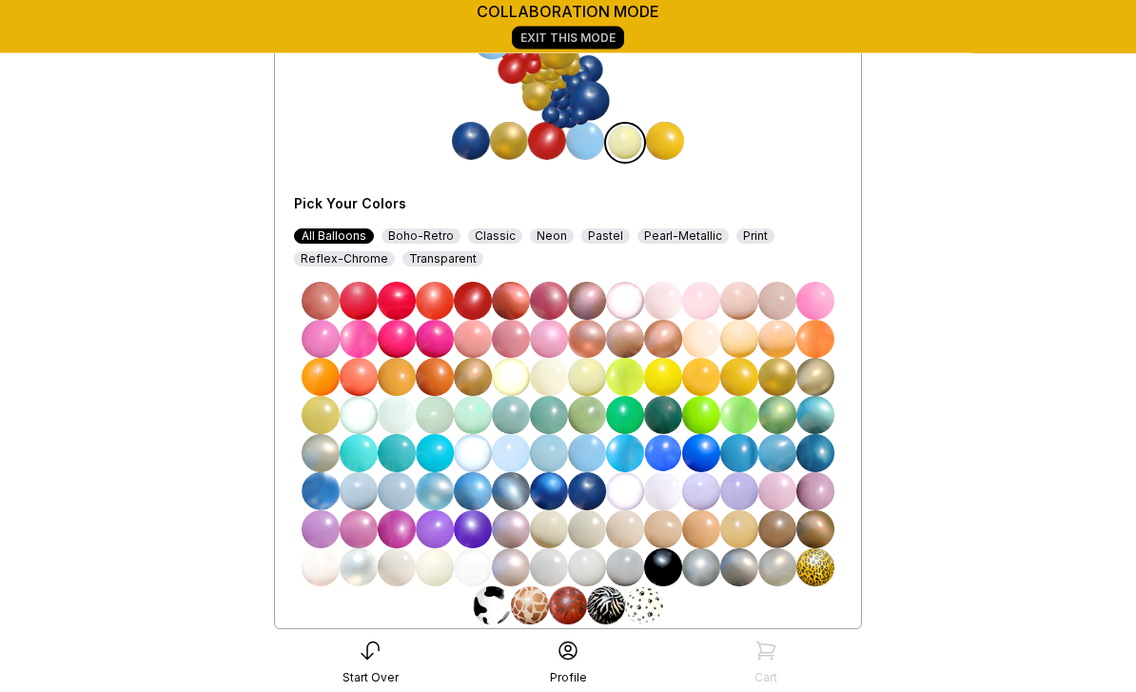
click at [361, 569] on img at bounding box center [359, 568] width 38 height 38
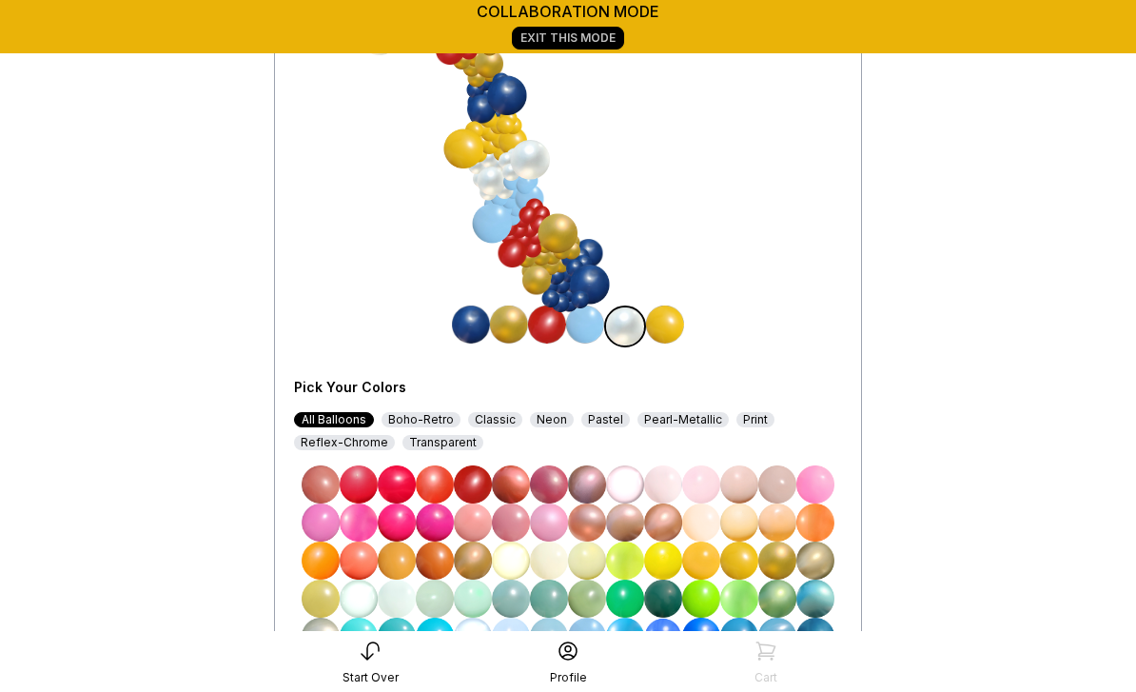
scroll to position [242, 0]
click at [668, 332] on img at bounding box center [665, 325] width 38 height 38
click at [480, 487] on img at bounding box center [473, 484] width 38 height 38
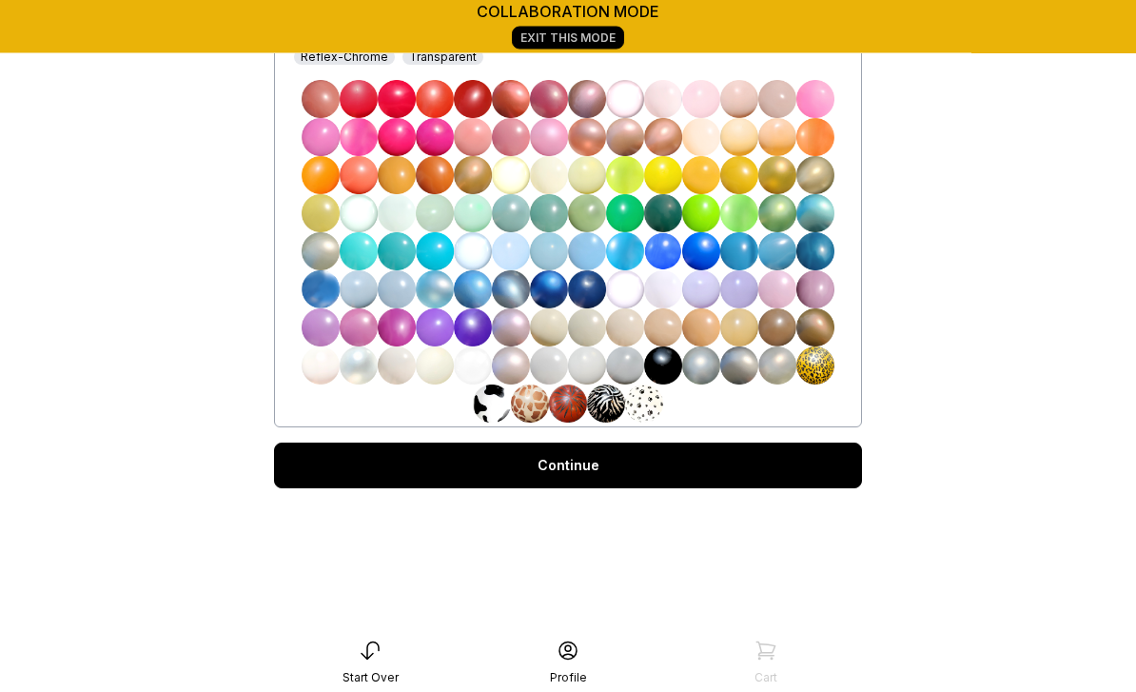
scroll to position [628, 0]
click at [585, 461] on link "Continue" at bounding box center [568, 465] width 588 height 46
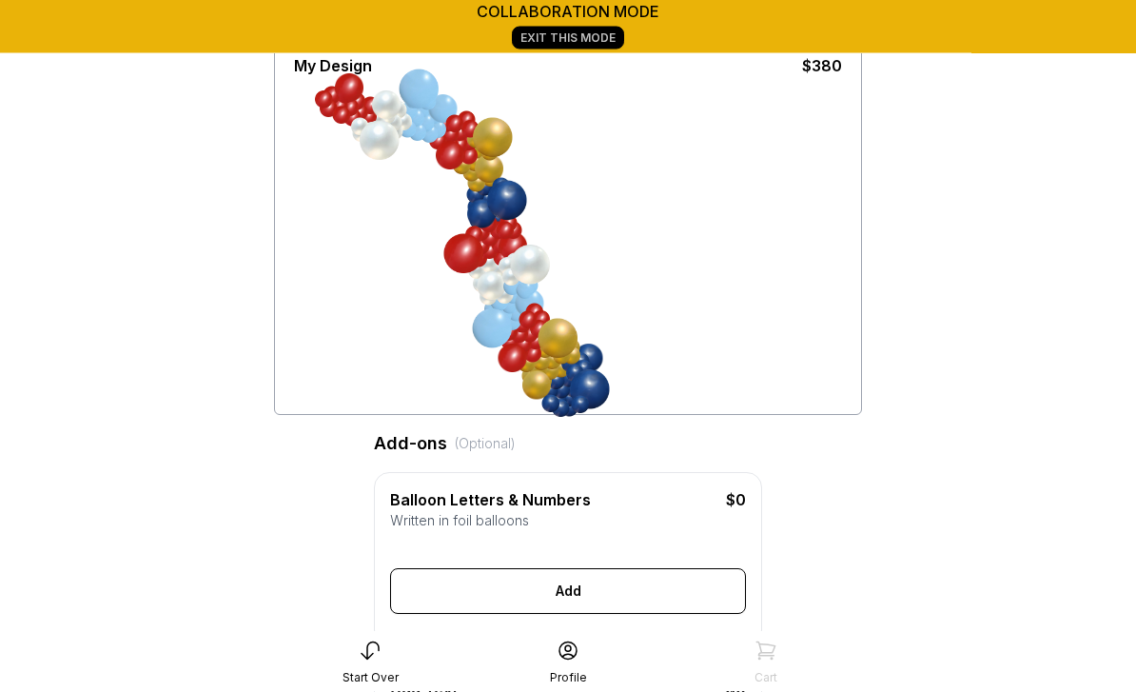
scroll to position [138, 0]
click at [612, 630] on div "Balloon Letters & Numbers $0 Written in foil balloons Generate Letter Color Num…" at bounding box center [568, 558] width 388 height 173
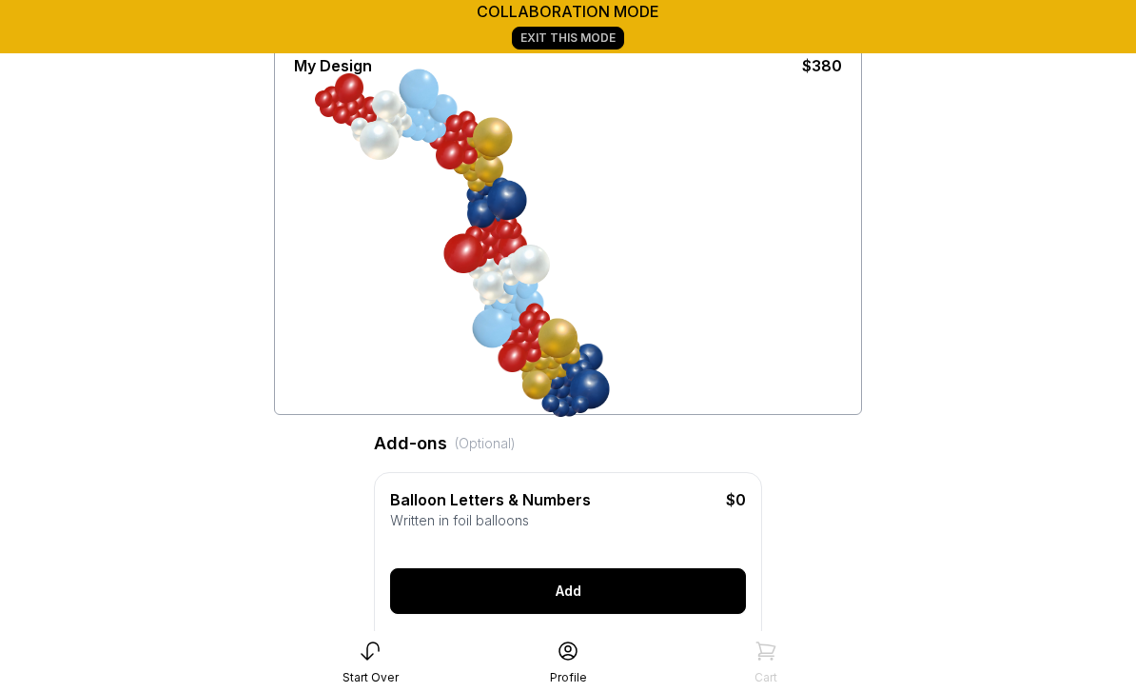
click at [577, 588] on div "Add" at bounding box center [568, 591] width 356 height 46
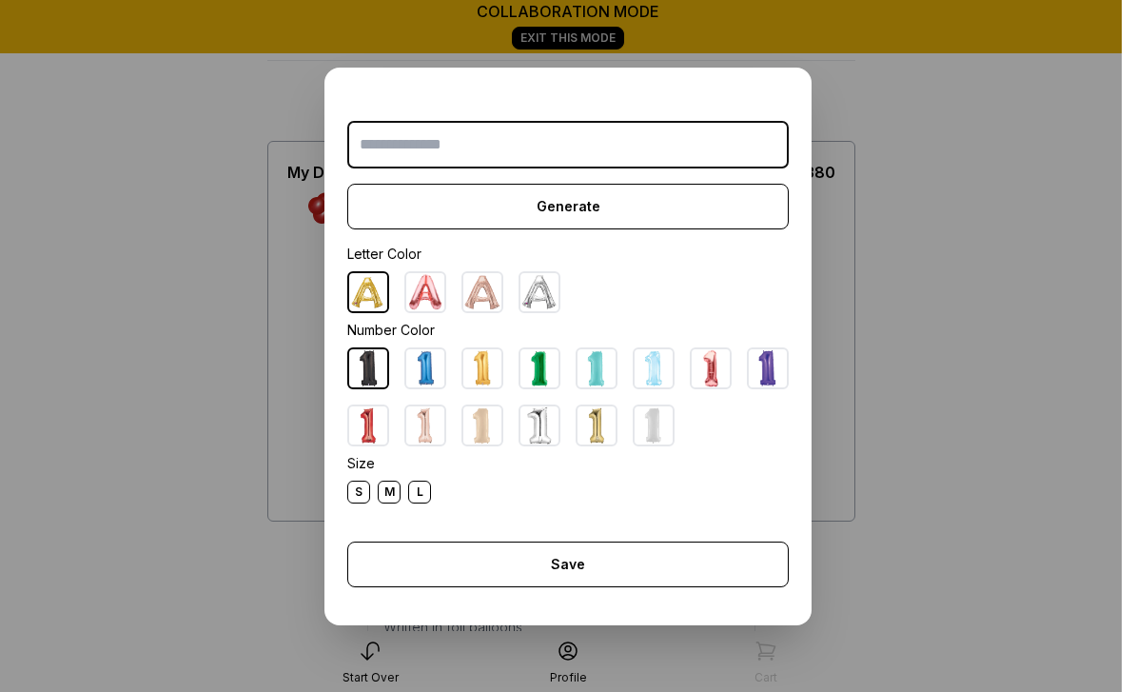
scroll to position [0, 0]
click at [971, 324] on dialog "Generate Letter Color Number Color Size S M L Save Close" at bounding box center [568, 346] width 1136 height 692
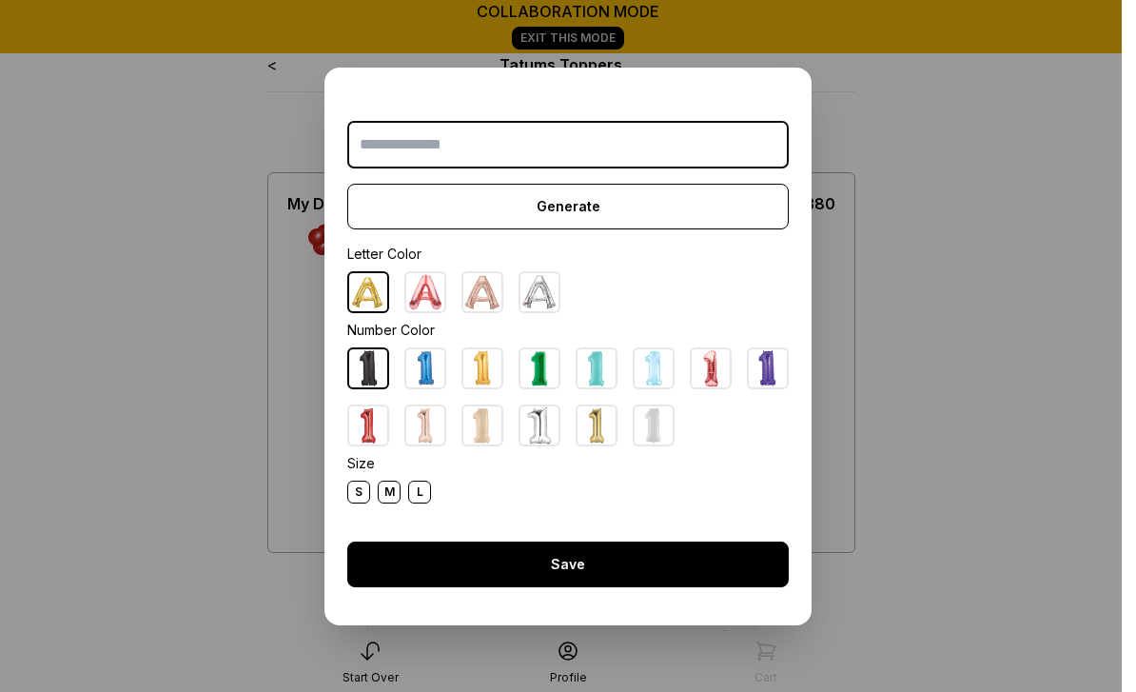
click at [592, 558] on div "Save" at bounding box center [567, 564] width 441 height 46
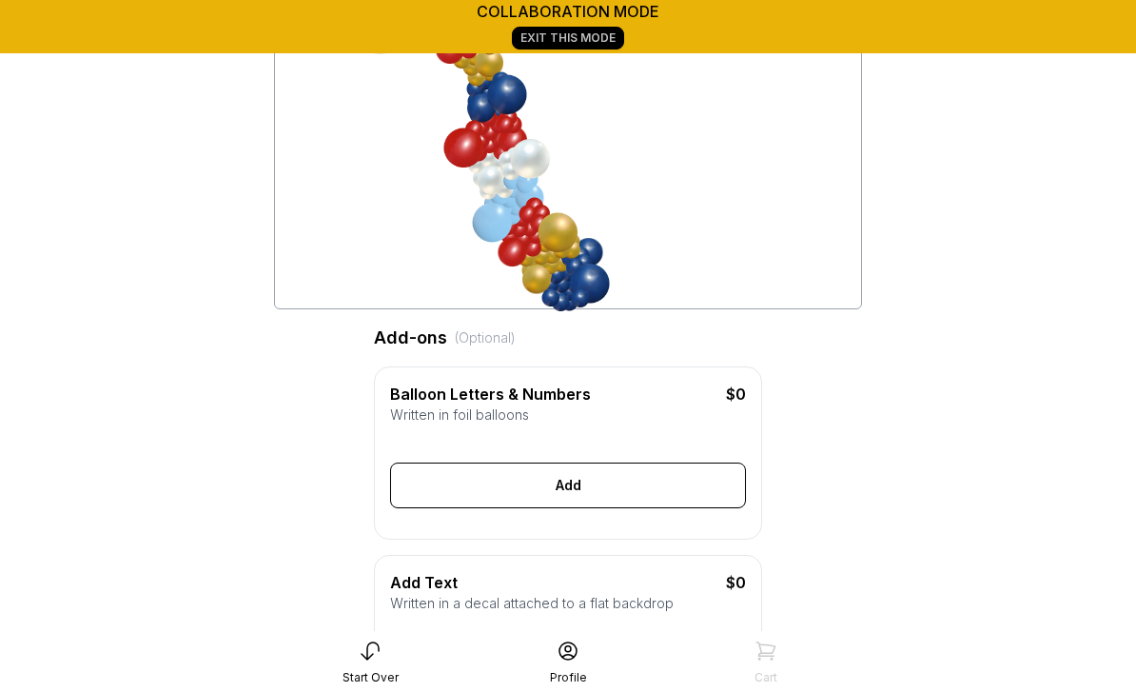
scroll to position [243, 0]
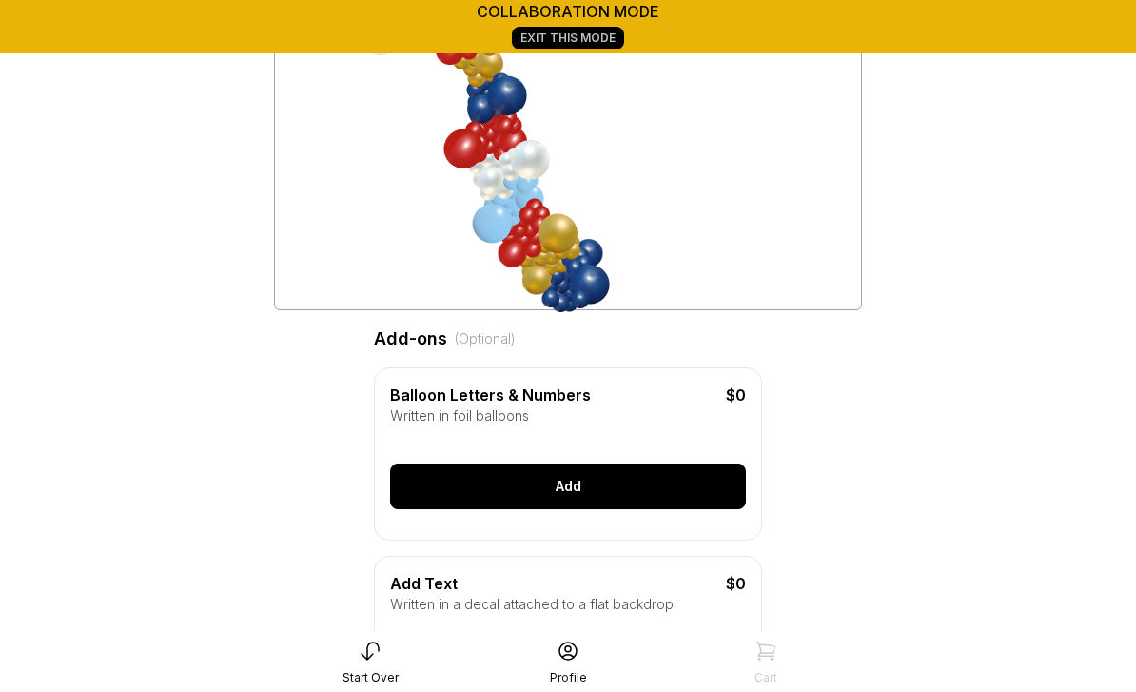
click at [564, 497] on div "Add" at bounding box center [568, 486] width 356 height 46
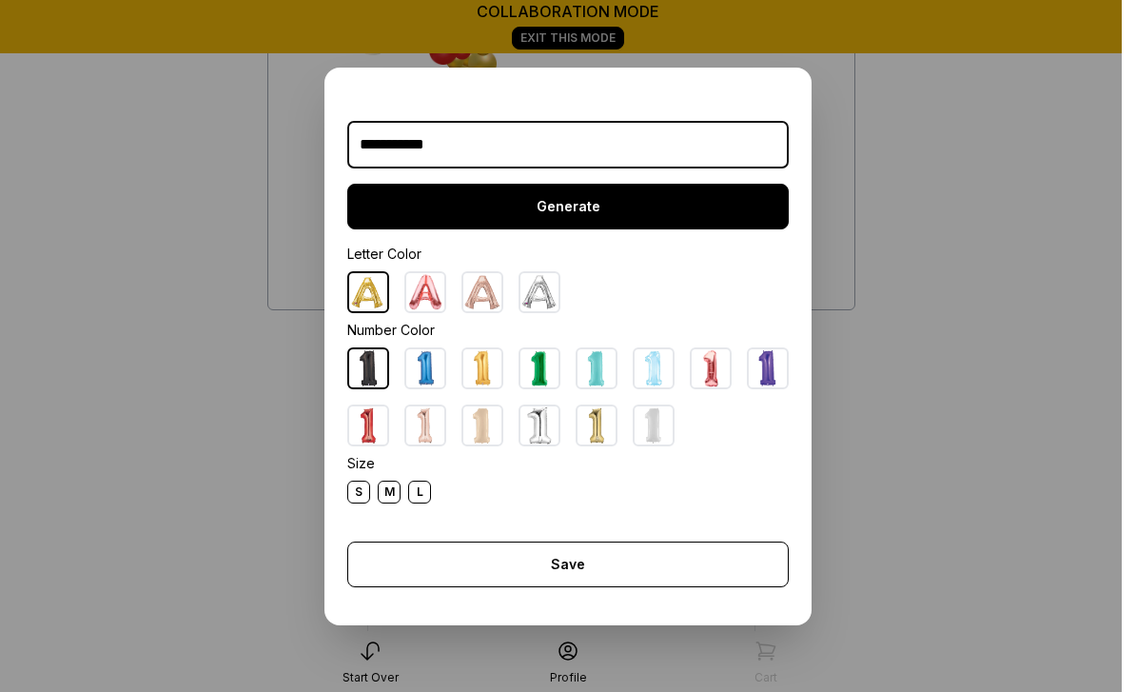
type input "**********"
click at [576, 229] on div "Generate" at bounding box center [567, 207] width 441 height 46
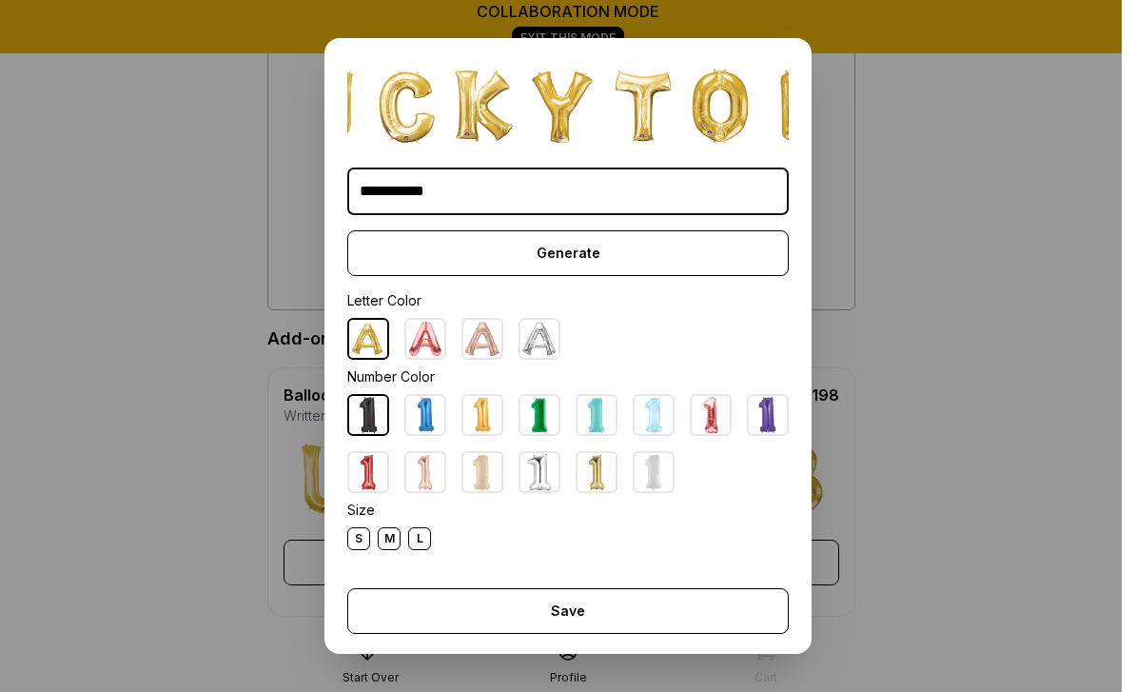
click at [391, 550] on div "M" at bounding box center [389, 538] width 23 height 23
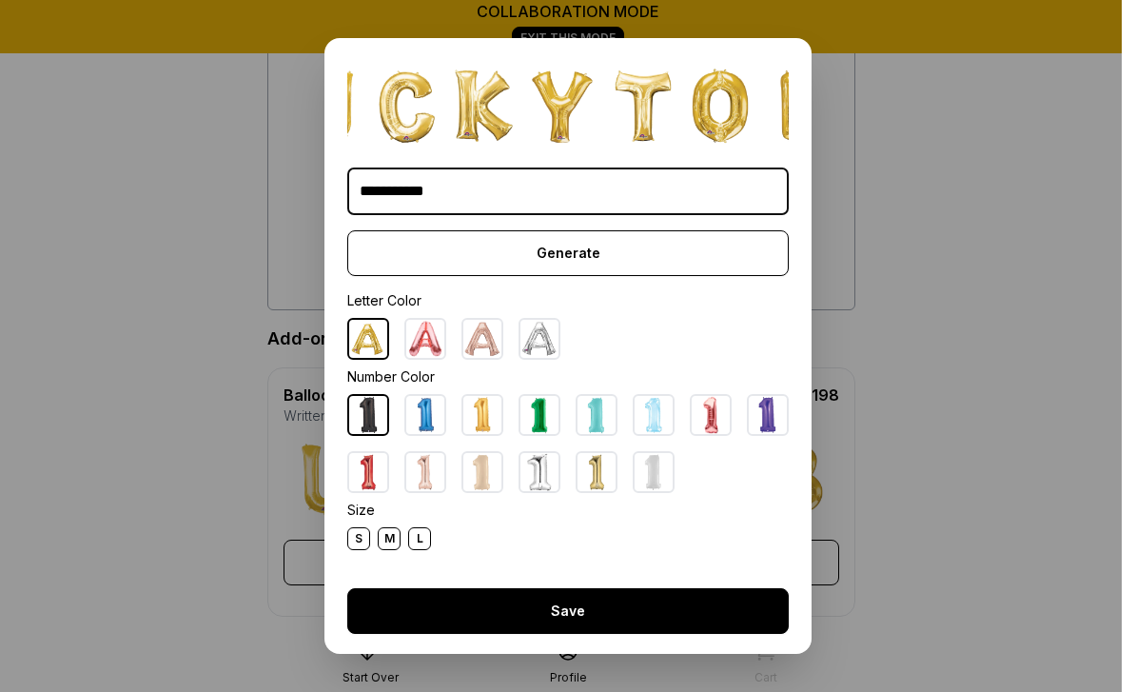
click at [576, 630] on div "Save" at bounding box center [567, 611] width 441 height 46
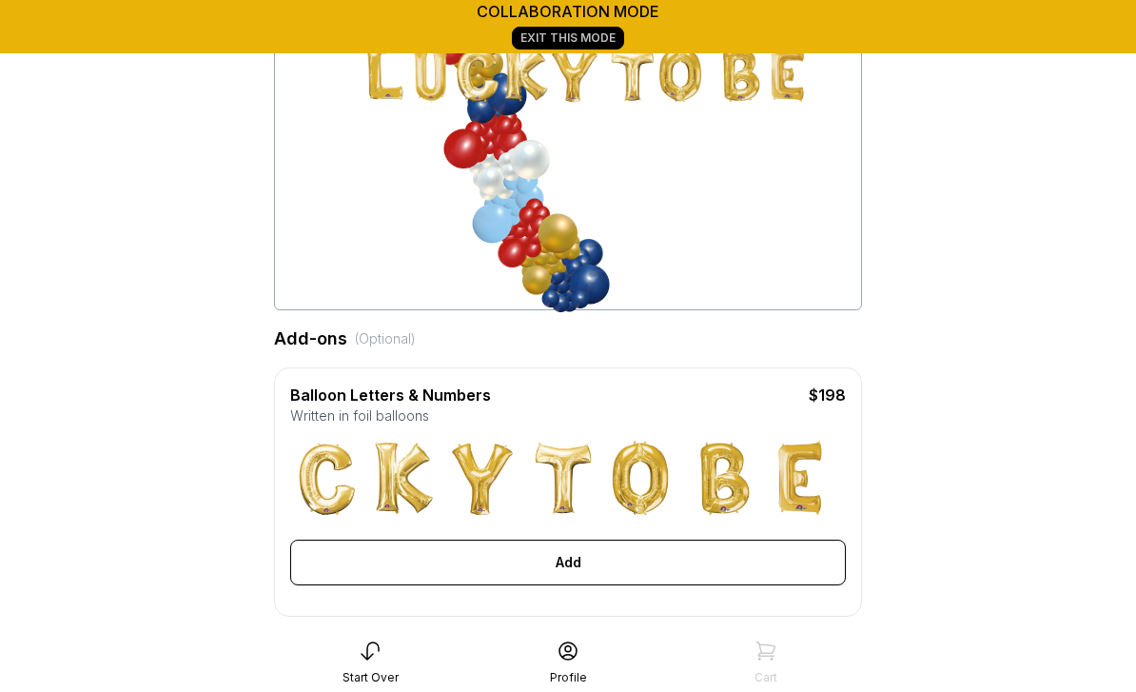
scroll to position [0, 80]
click at [769, 399] on div "$198" at bounding box center [789, 394] width 111 height 23
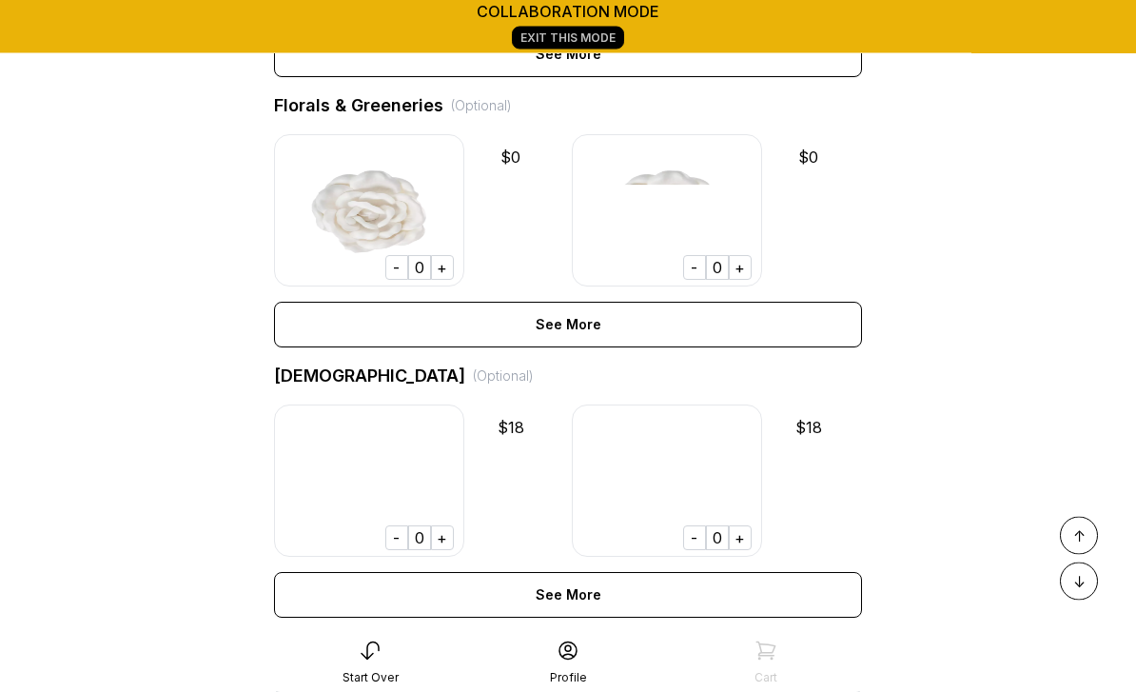
scroll to position [1258, 0]
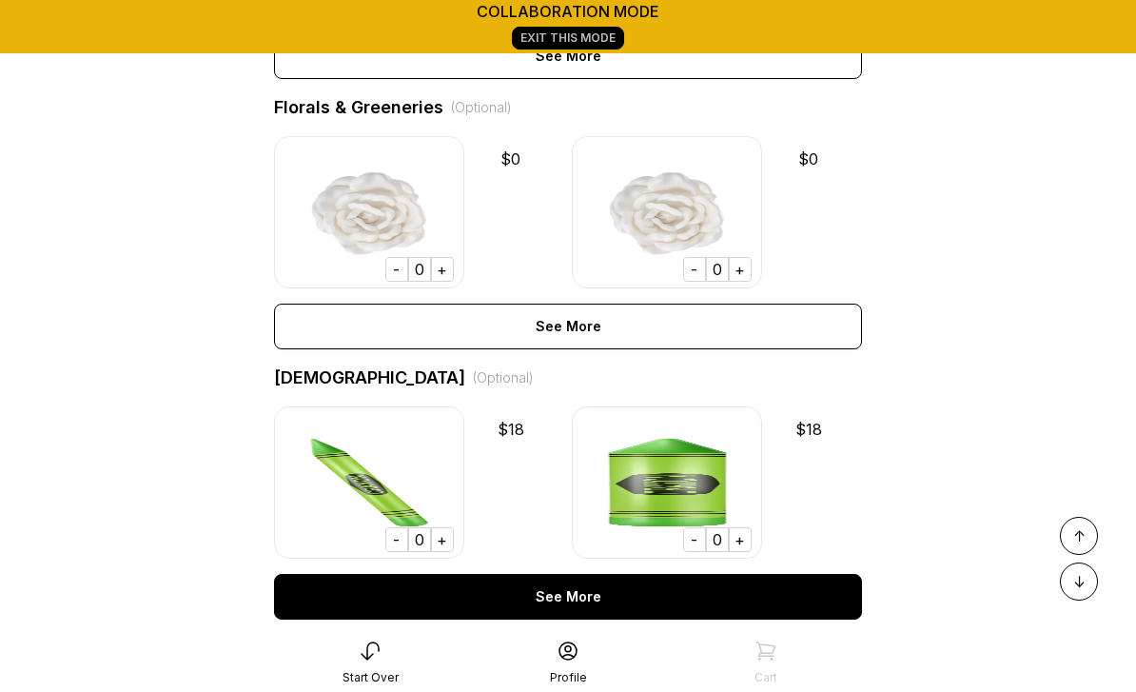
click at [579, 597] on div "See More" at bounding box center [568, 597] width 588 height 46
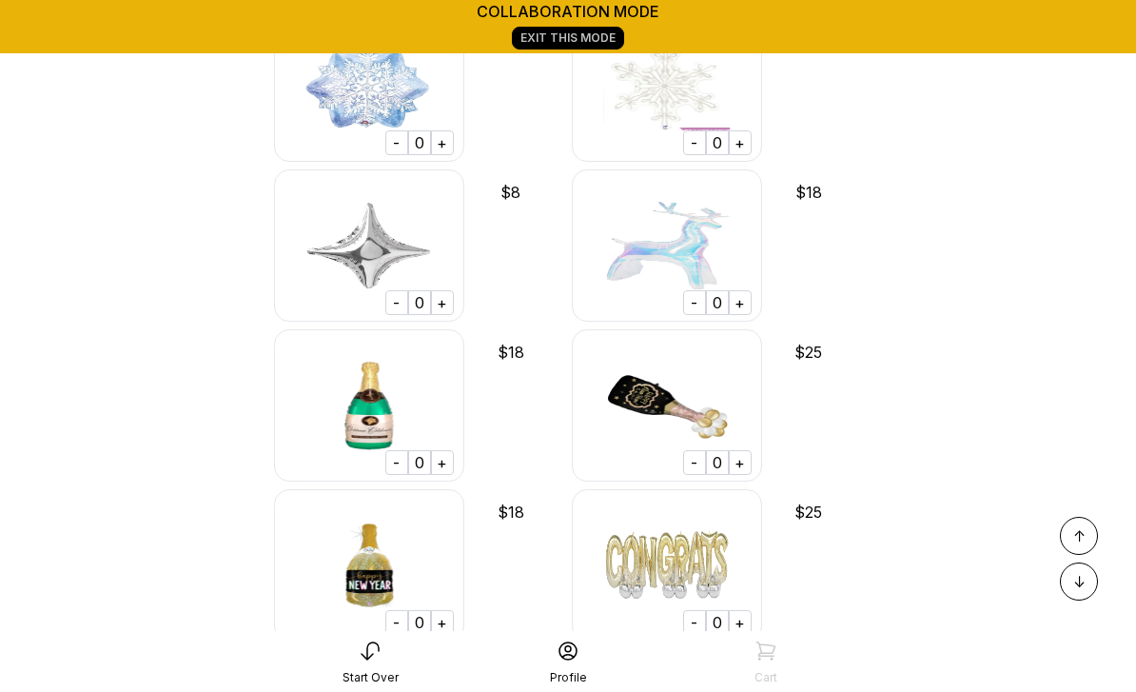
scroll to position [19713, 0]
click at [427, 188] on img at bounding box center [369, 246] width 190 height 152
click at [379, 196] on img at bounding box center [369, 246] width 190 height 152
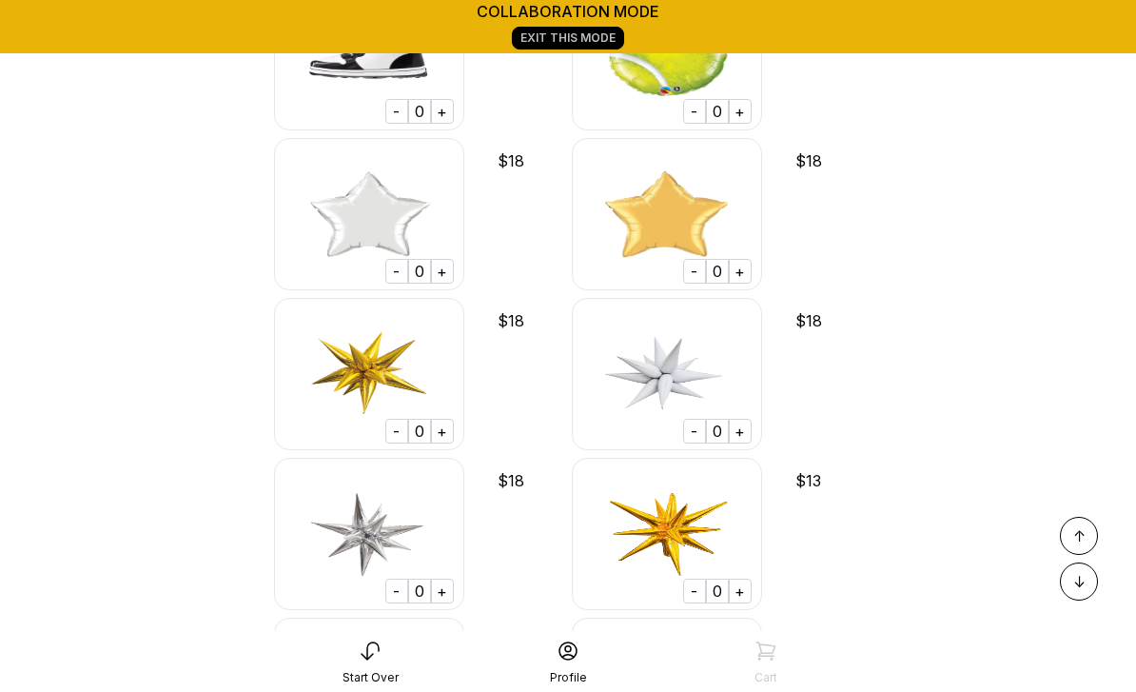
scroll to position [26616, 0]
click at [743, 579] on div "+" at bounding box center [740, 591] width 23 height 25
click at [744, 578] on div "+" at bounding box center [740, 590] width 23 height 25
click at [742, 578] on div "+" at bounding box center [740, 590] width 23 height 25
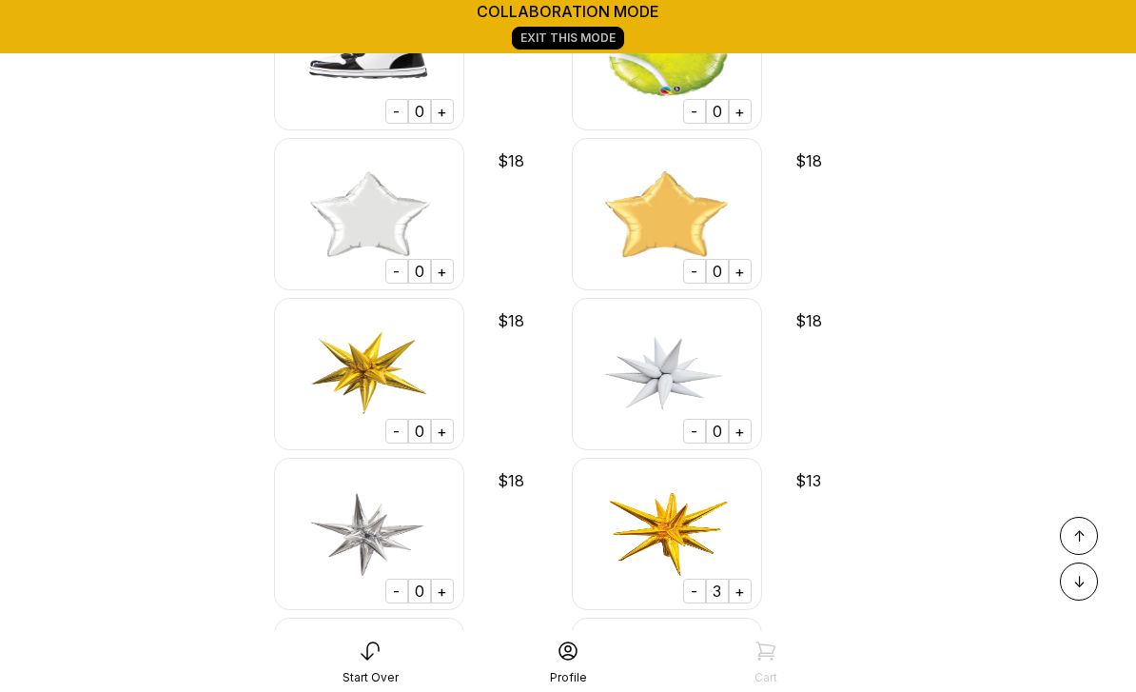
click at [743, 578] on div "+" at bounding box center [740, 590] width 23 height 25
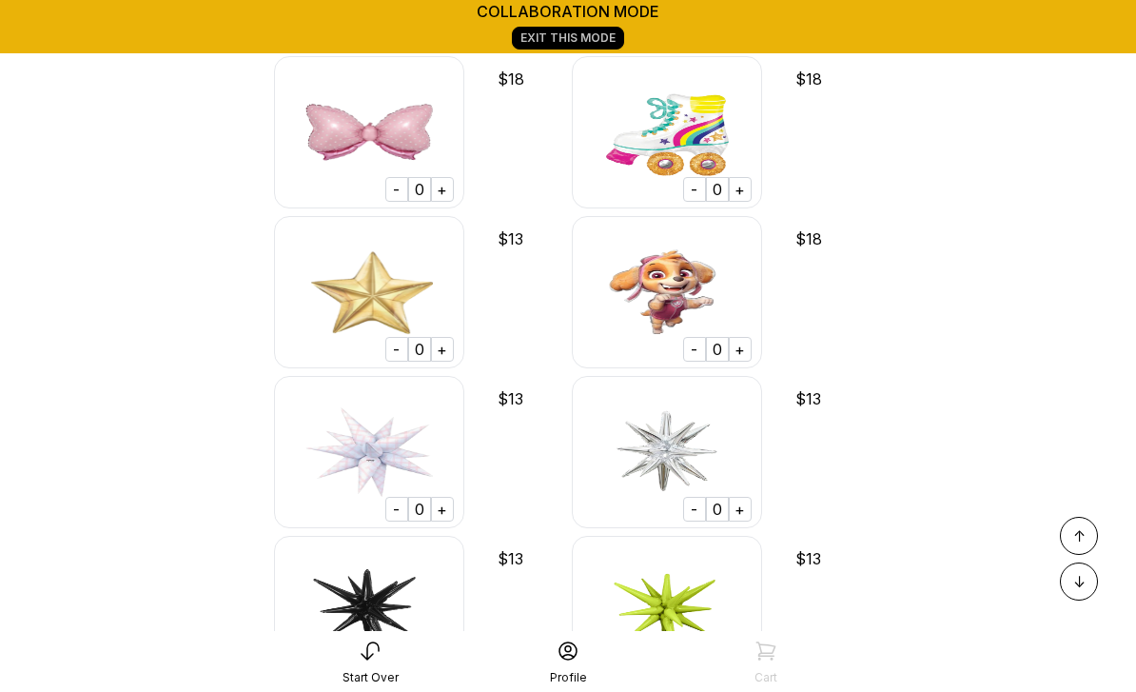
scroll to position [31337, 0]
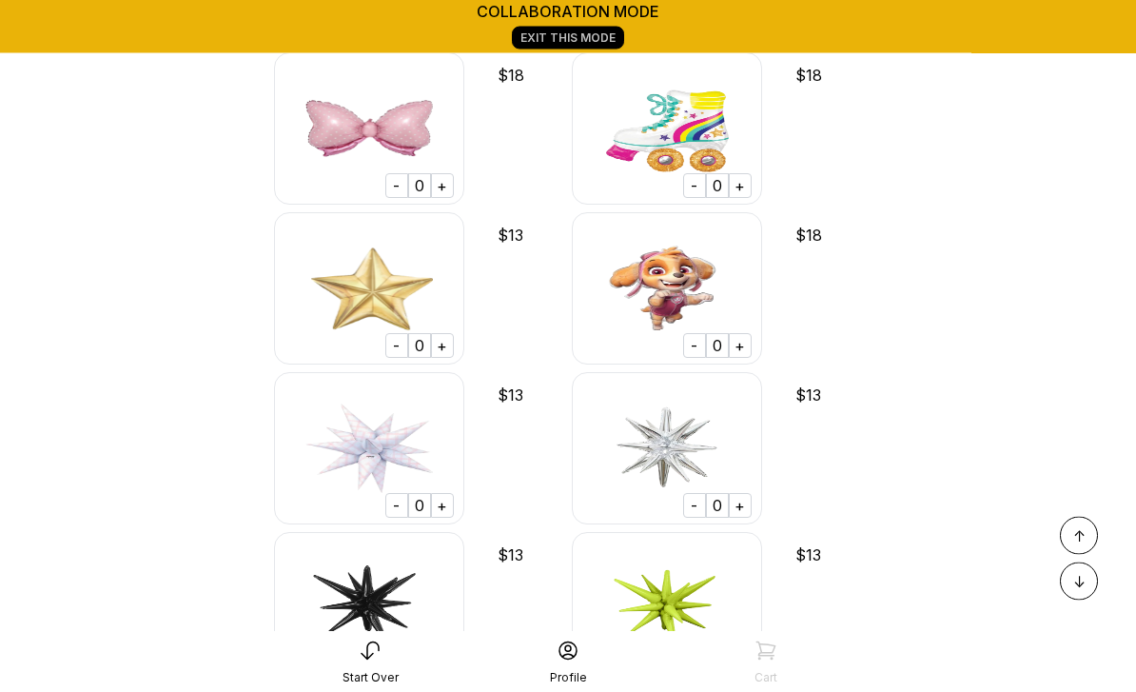
click at [449, 334] on div "+" at bounding box center [442, 346] width 23 height 25
click at [447, 333] on div "+" at bounding box center [442, 345] width 23 height 25
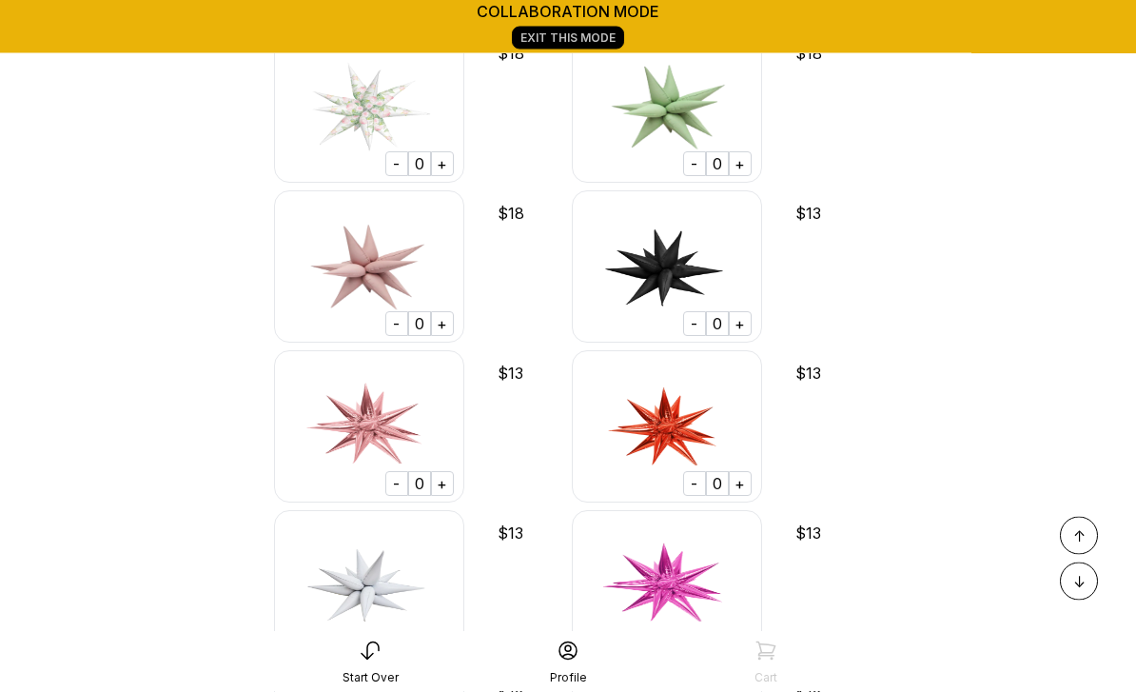
scroll to position [32318, 0]
click at [741, 472] on div "+" at bounding box center [740, 484] width 23 height 25
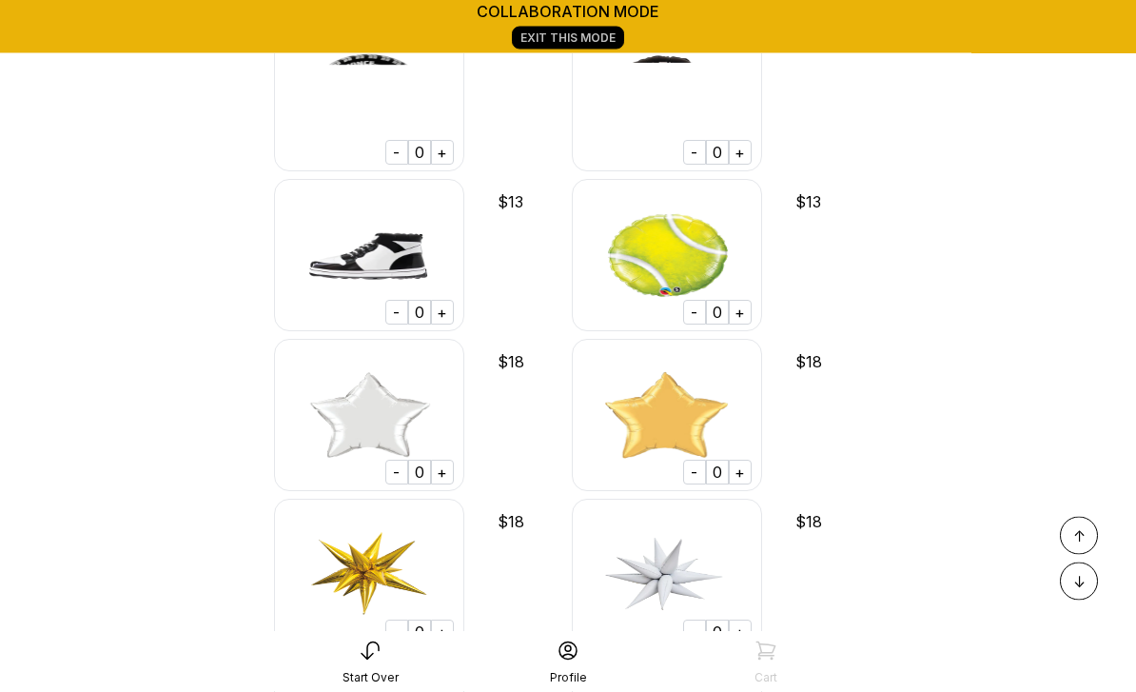
scroll to position [26417, 0]
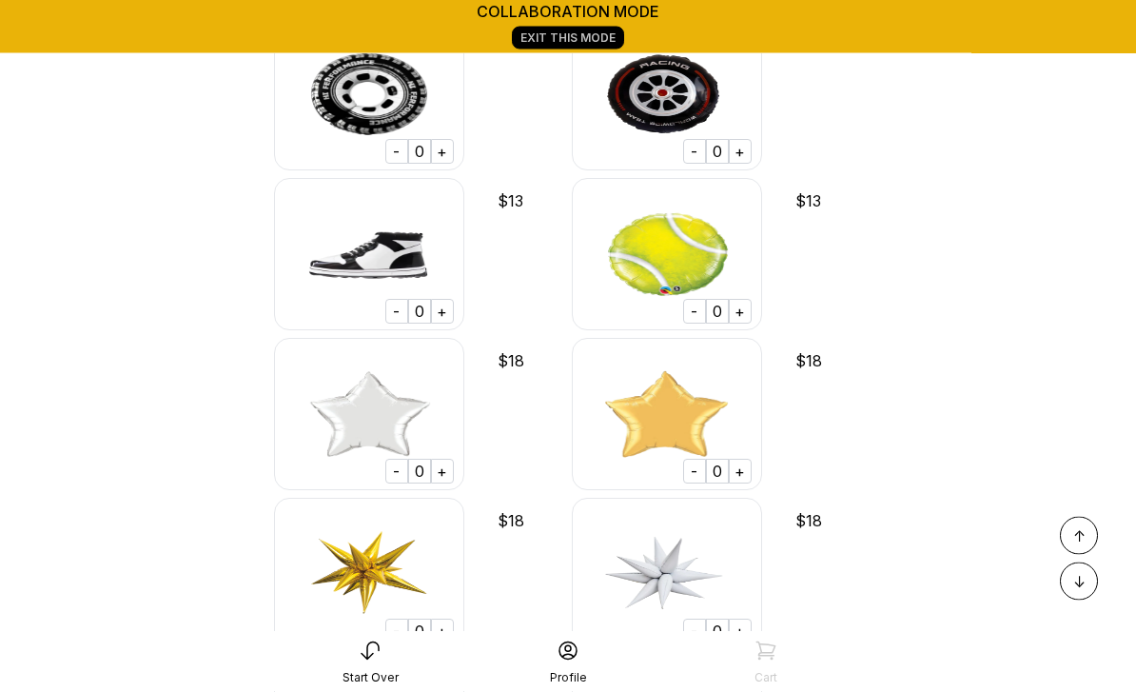
click at [739, 459] on div "+" at bounding box center [740, 471] width 23 height 25
click at [741, 459] on div "+" at bounding box center [740, 471] width 23 height 25
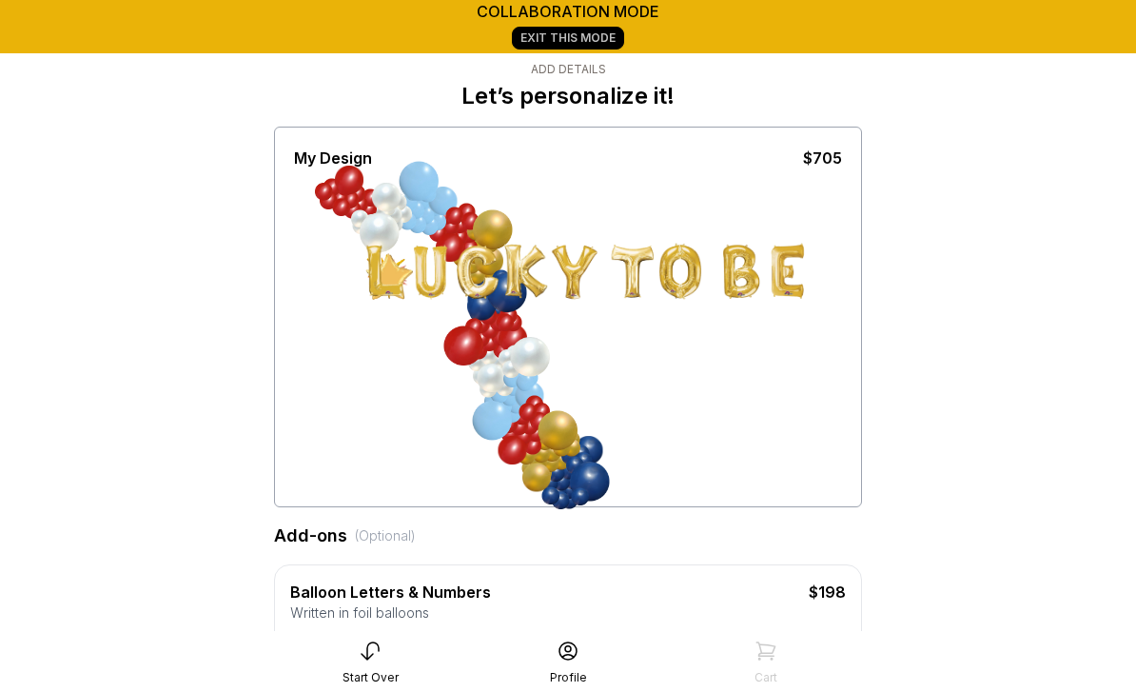
scroll to position [87, 0]
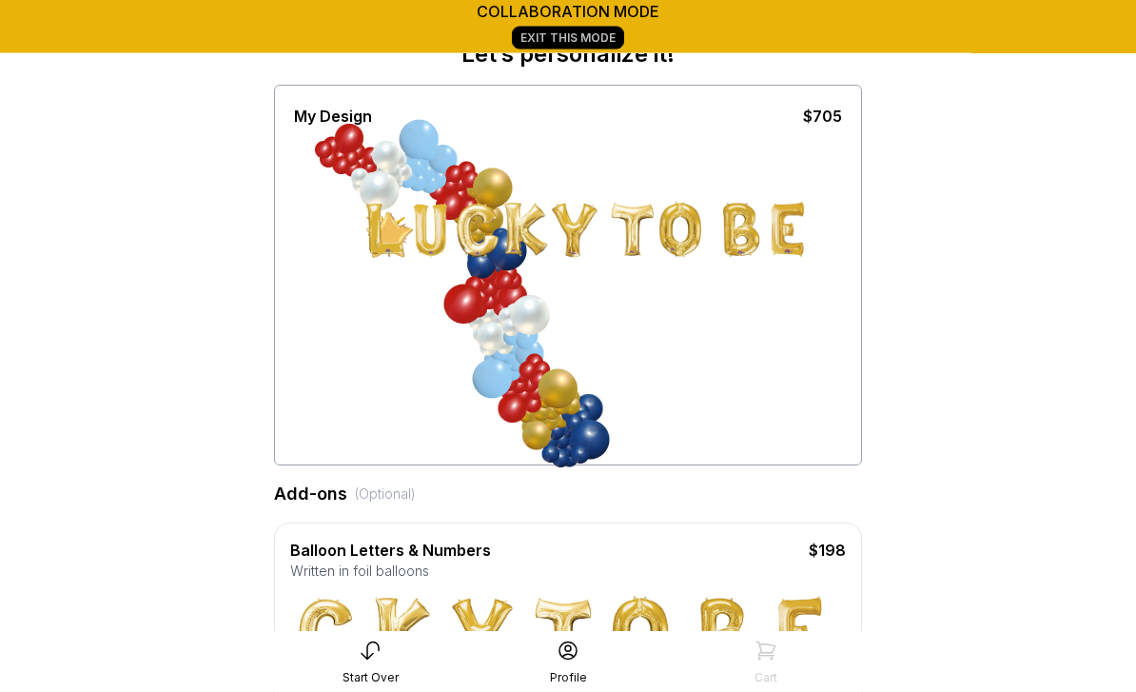
click at [765, 395] on div at bounding box center [568, 294] width 548 height 333
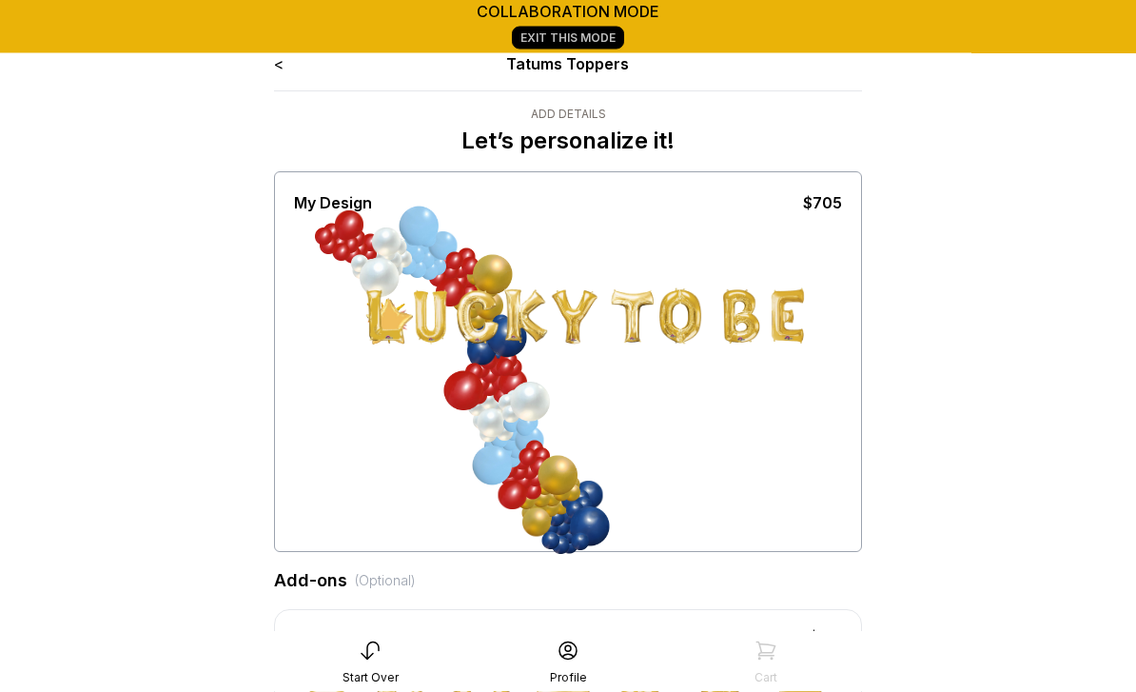
scroll to position [0, 0]
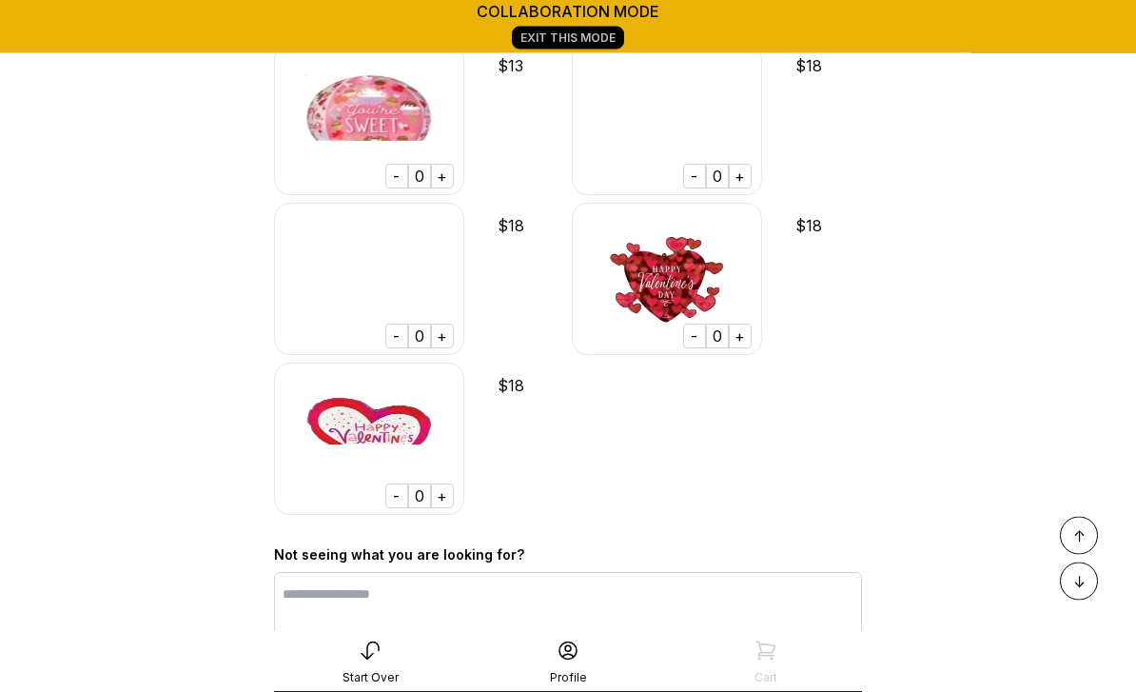
scroll to position [36723, 0]
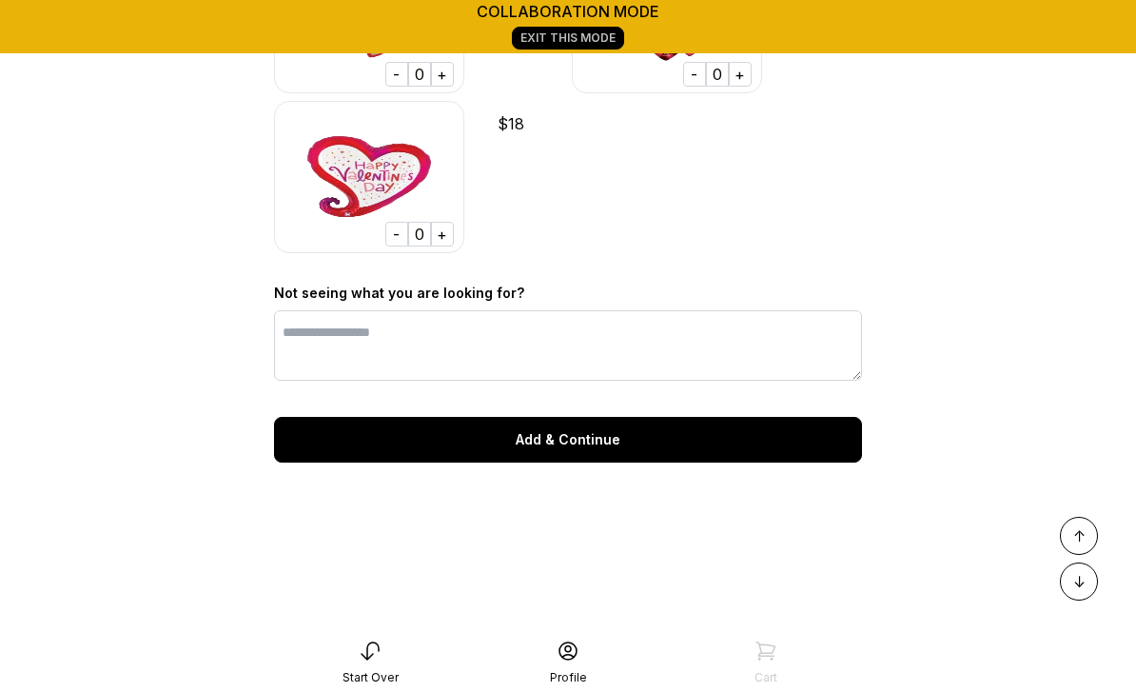
click at [568, 421] on div "Add & Continue" at bounding box center [568, 440] width 588 height 46
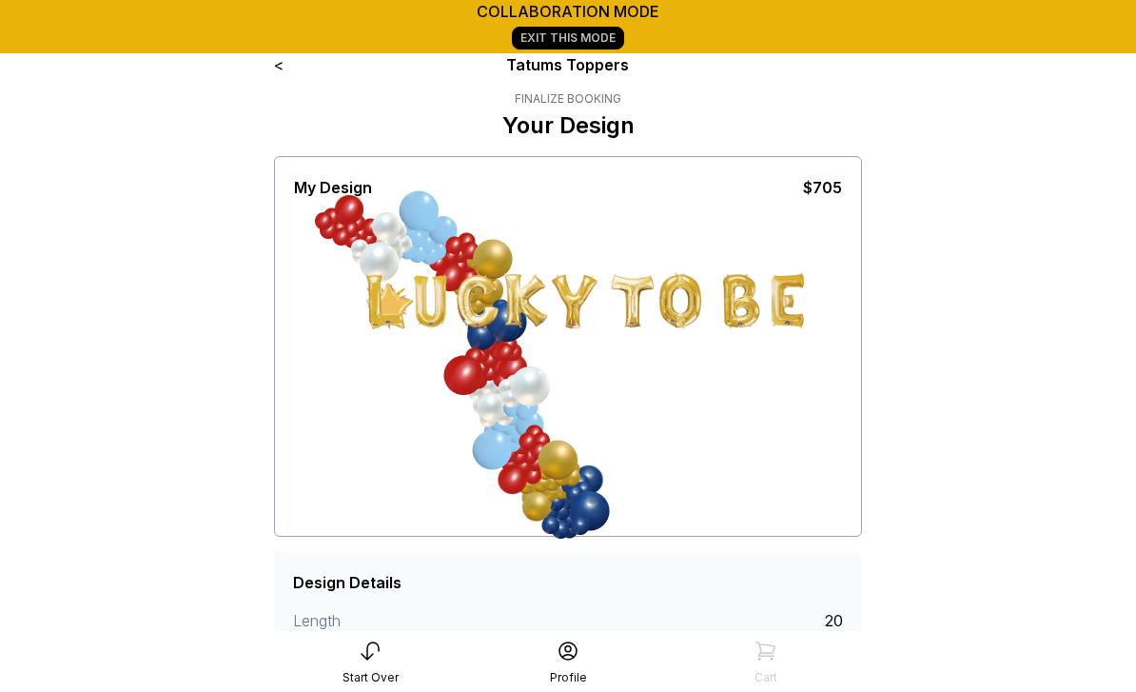
click at [605, 45] on link "Exit This Mode" at bounding box center [568, 38] width 112 height 23
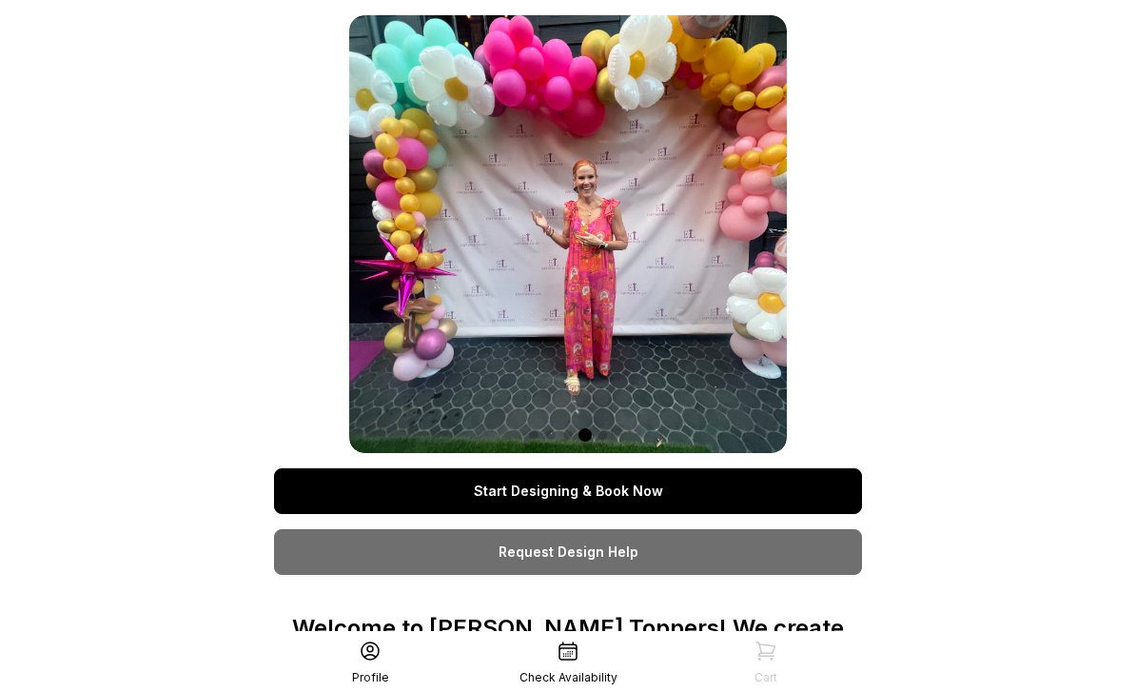
click at [734, 493] on link "Start Designing & Book Now" at bounding box center [568, 491] width 588 height 46
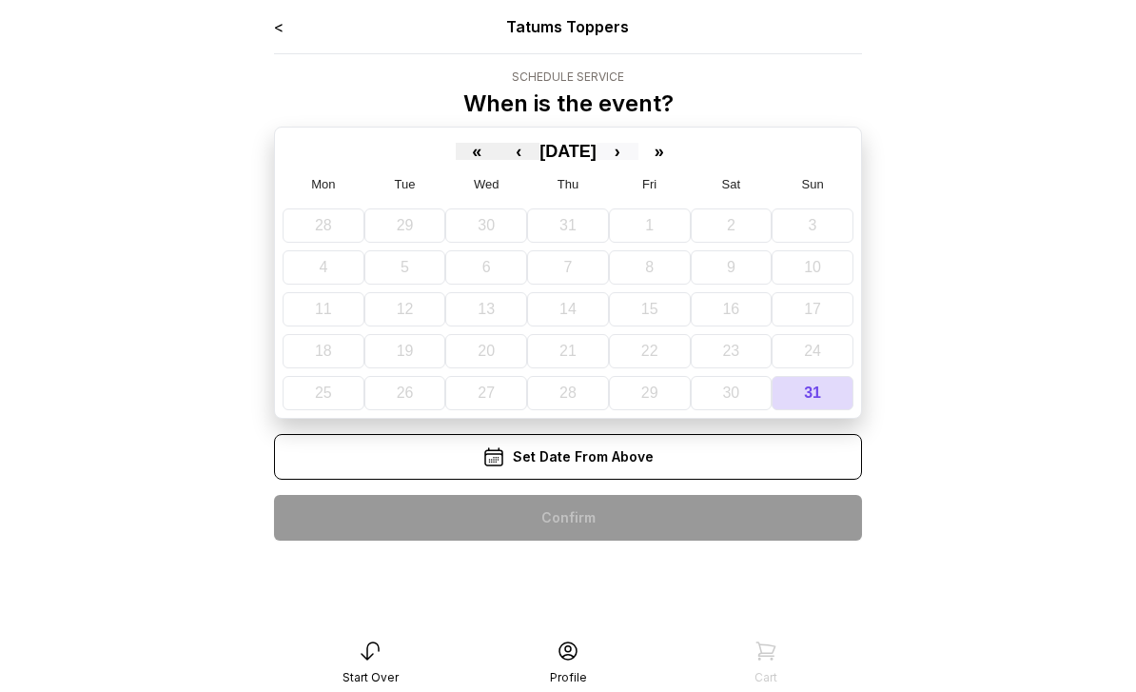
click at [638, 156] on button "›" at bounding box center [617, 151] width 42 height 17
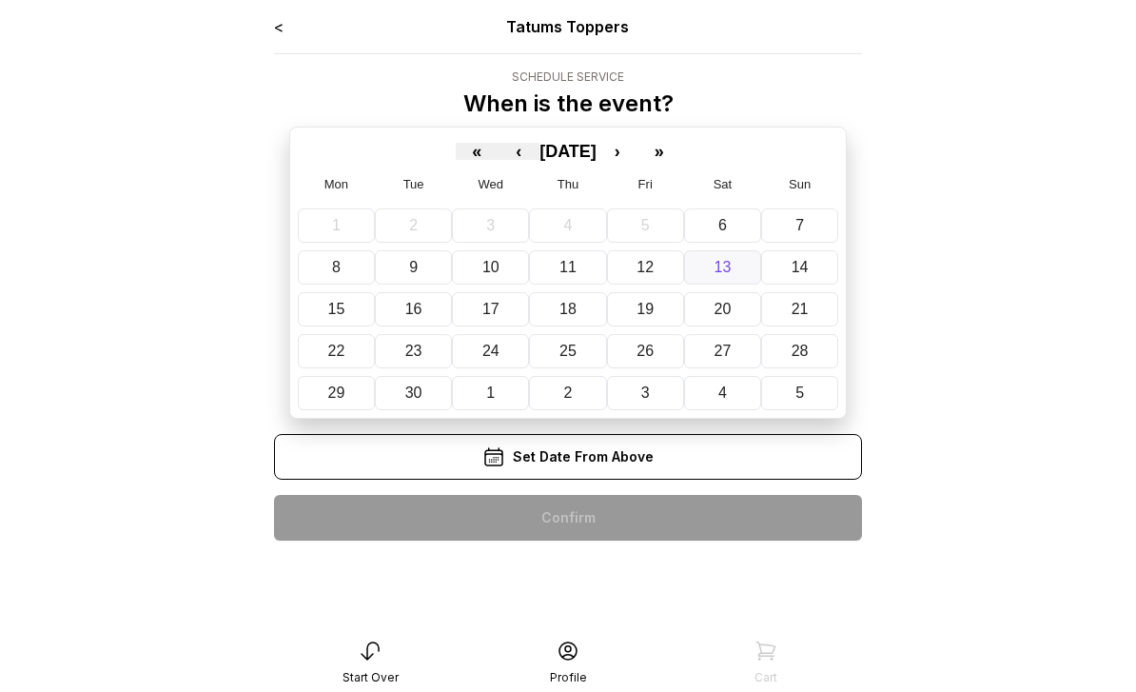
click at [728, 275] on abbr "13" at bounding box center [722, 267] width 17 height 16
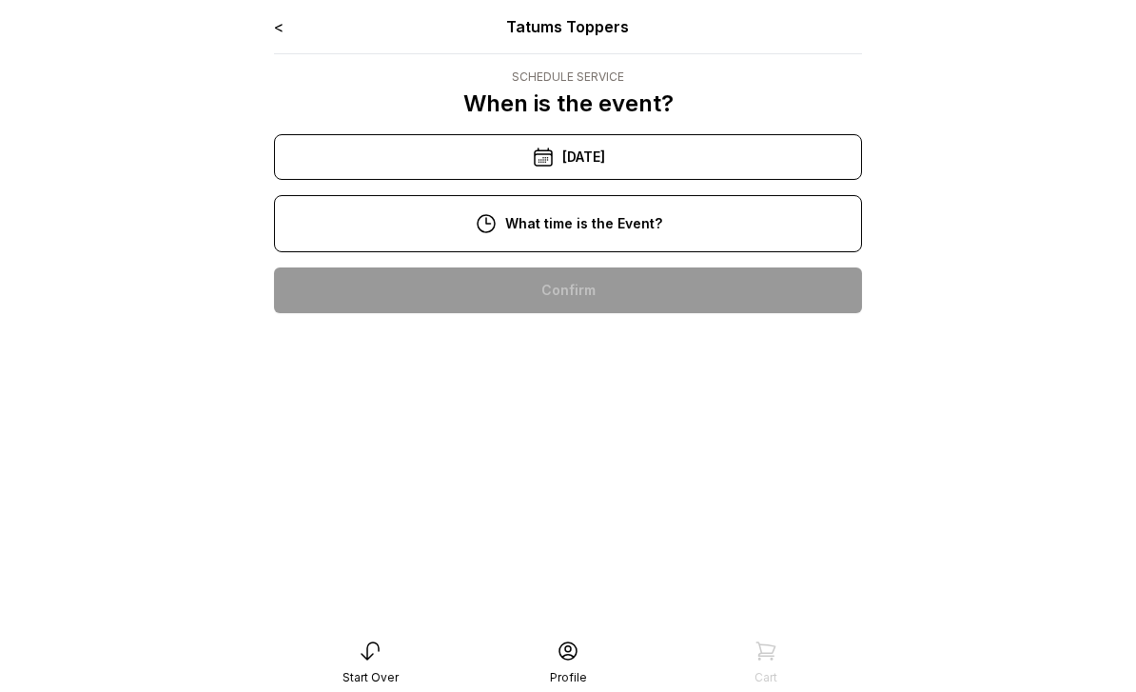
click at [957, 200] on main "< Tatums Toppers Schedule Service When is the event? « ‹ September 2025 › » Mon…" at bounding box center [568, 346] width 1136 height 692
click at [370, 640] on icon at bounding box center [370, 650] width 23 height 23
